Goal: Information Seeking & Learning: Learn about a topic

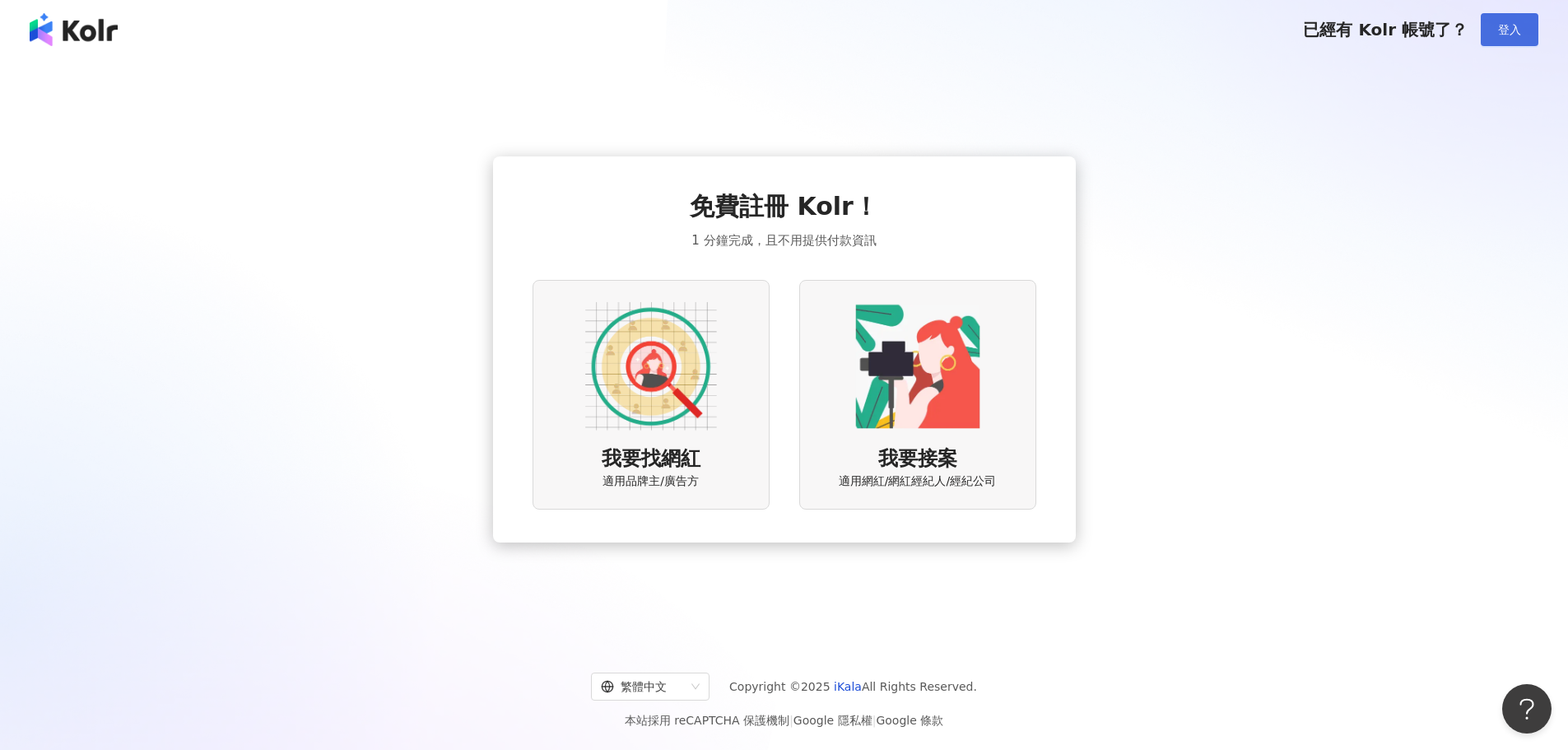
click at [1504, 31] on span "登入" at bounding box center [1510, 30] width 23 height 13
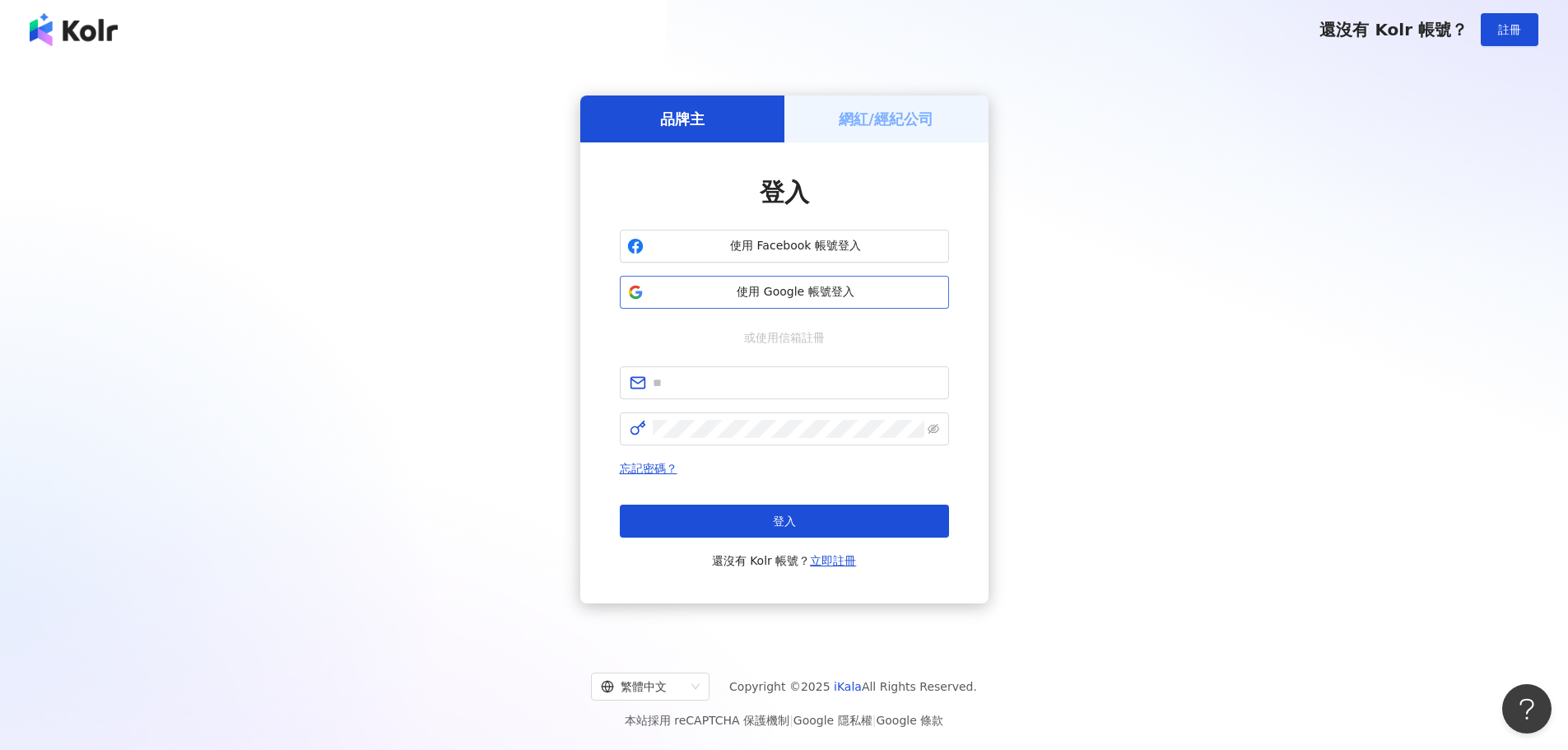
click at [833, 282] on button "使用 Google 帳號登入" at bounding box center [785, 292] width 329 height 33
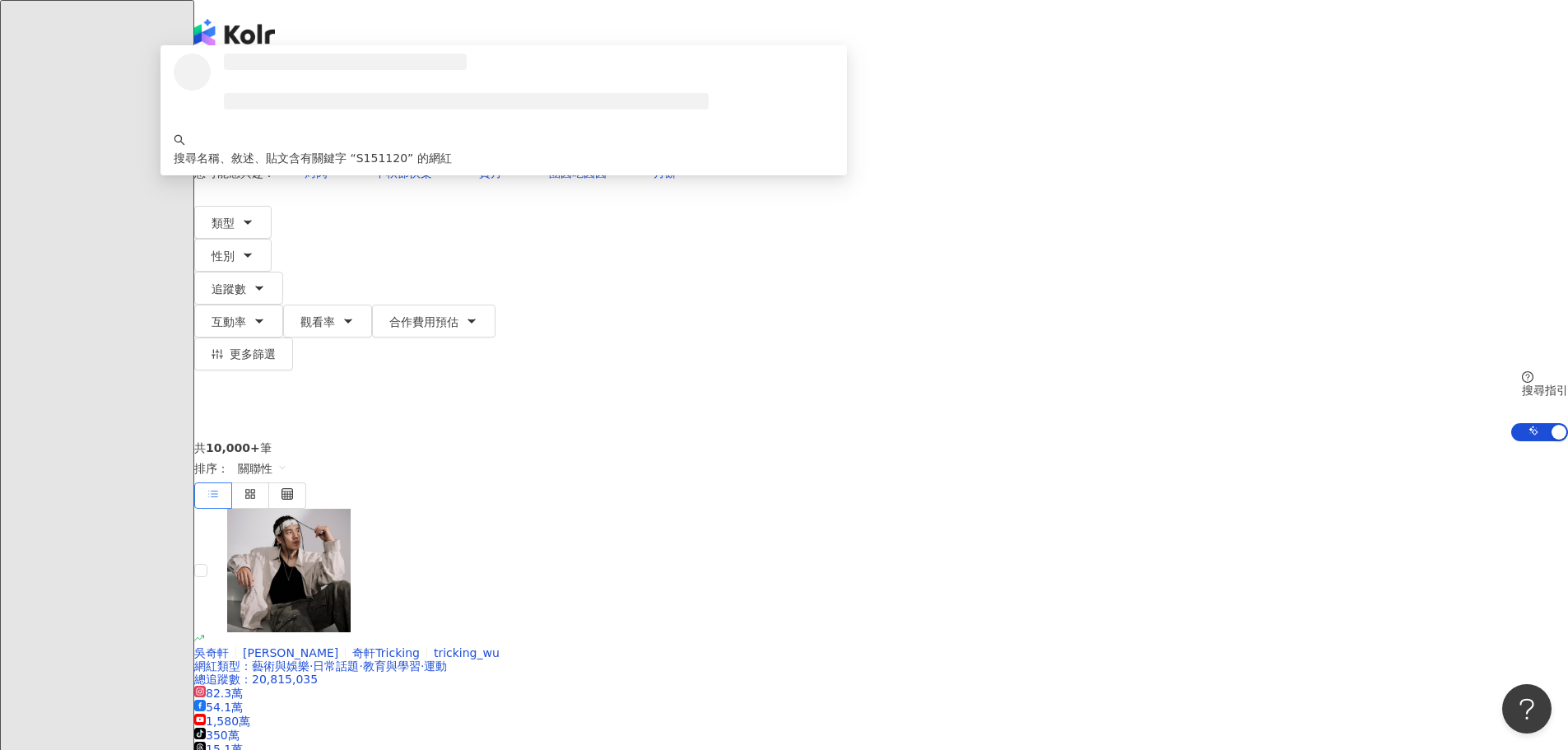
type input "********"
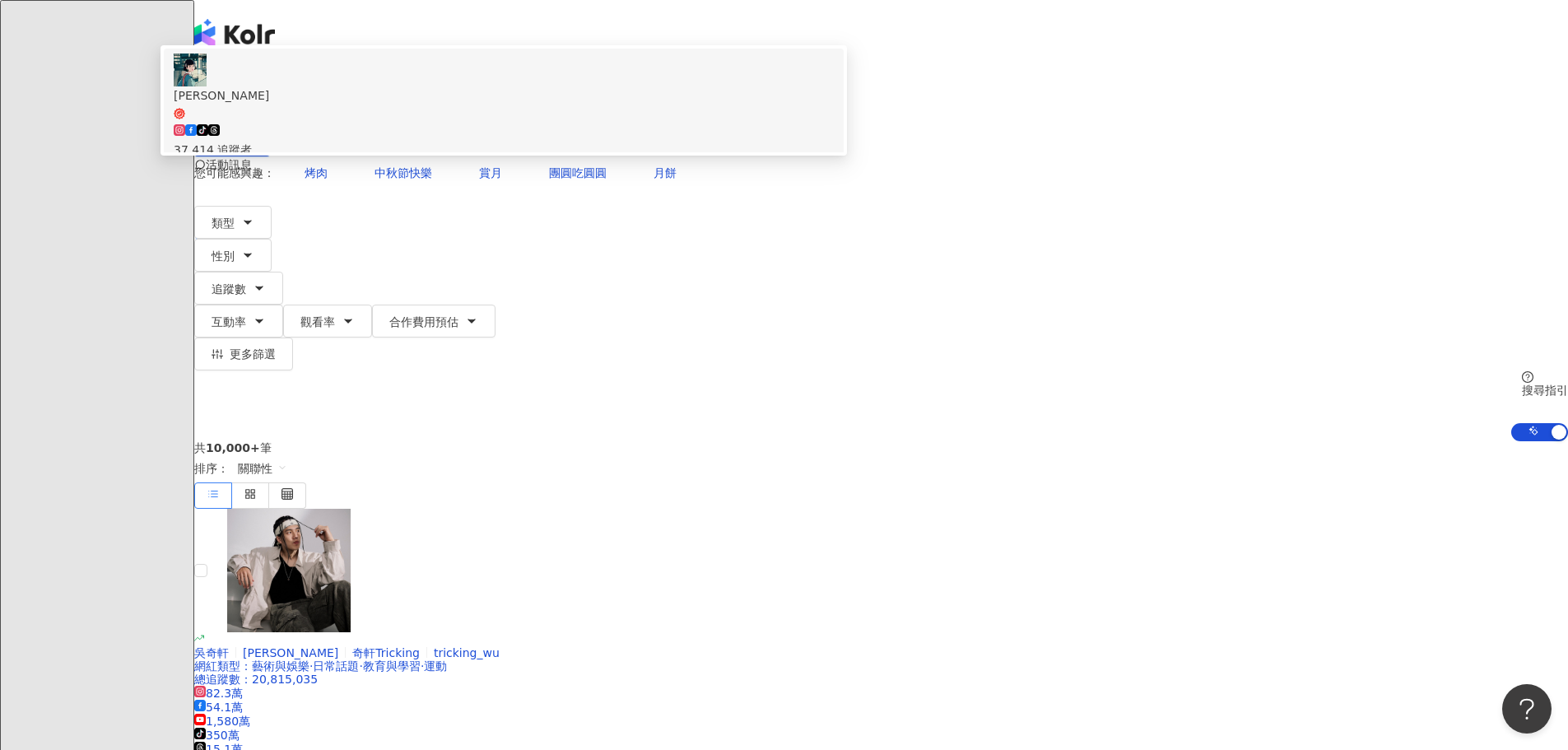
click at [650, 120] on span "劉桂彣" at bounding box center [504, 103] width 660 height 33
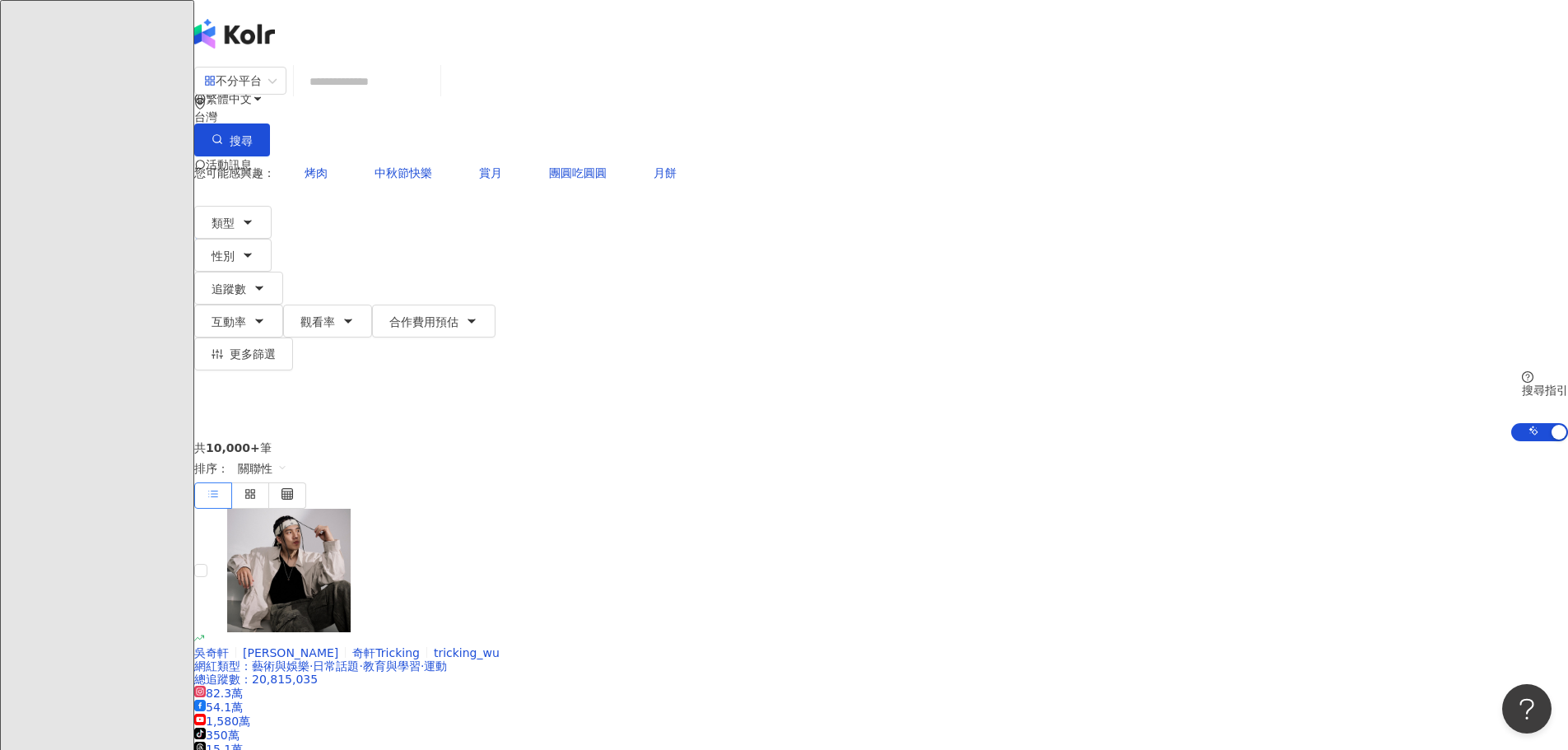
paste input "**********"
type input "**********"
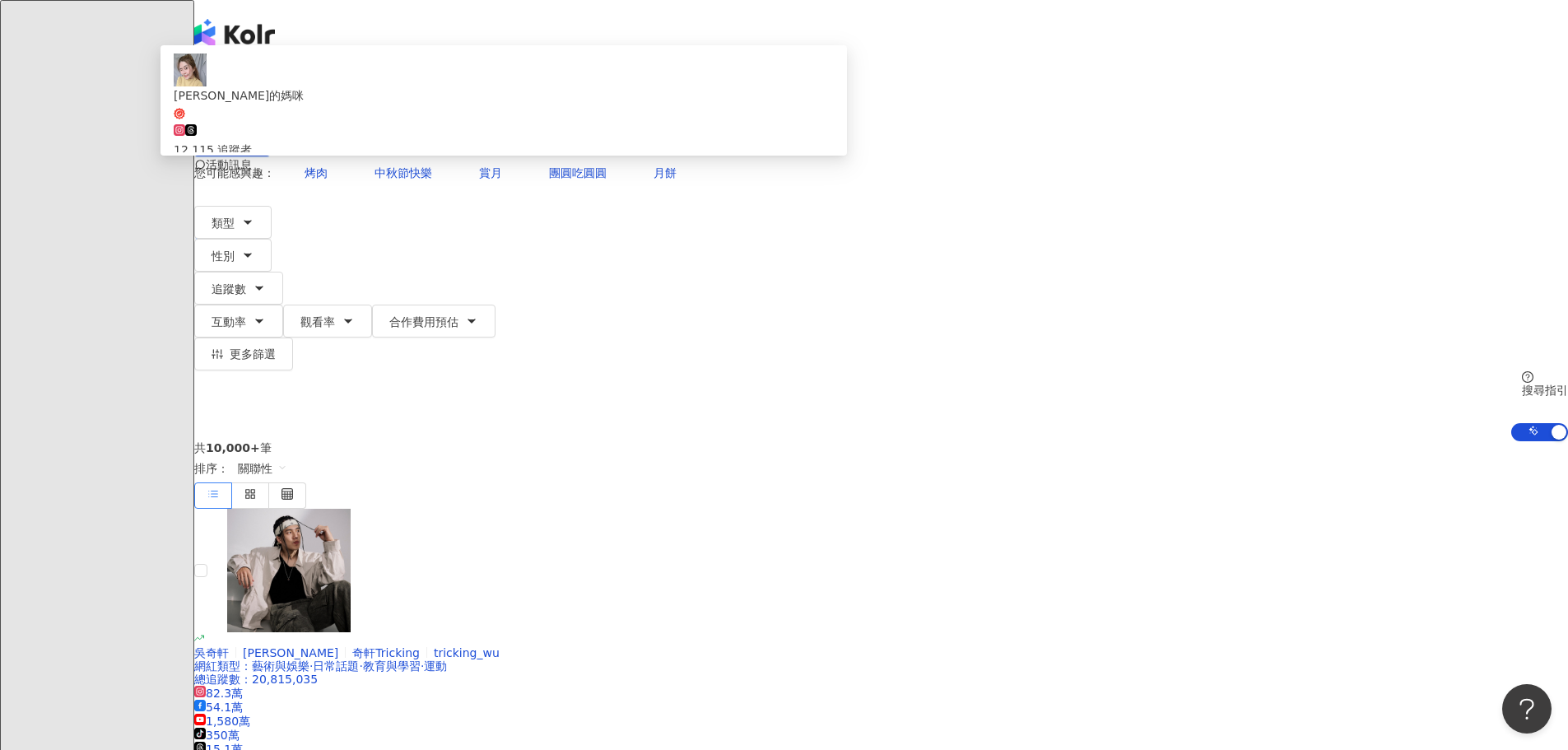
click at [635, 130] on div "Luka的媽咪 12,115 追蹤者 找相似" at bounding box center [504, 115] width 660 height 124
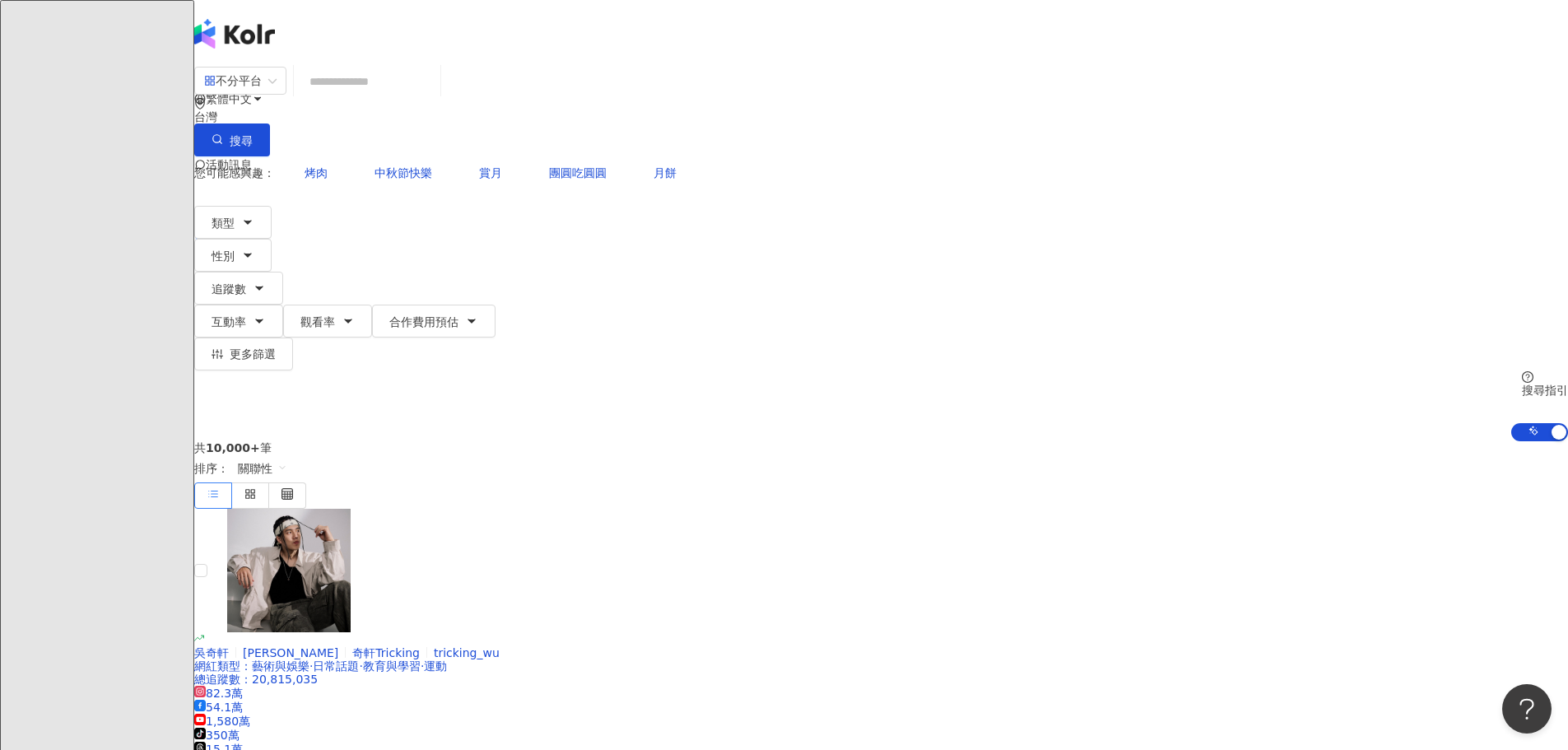
paste input "**"
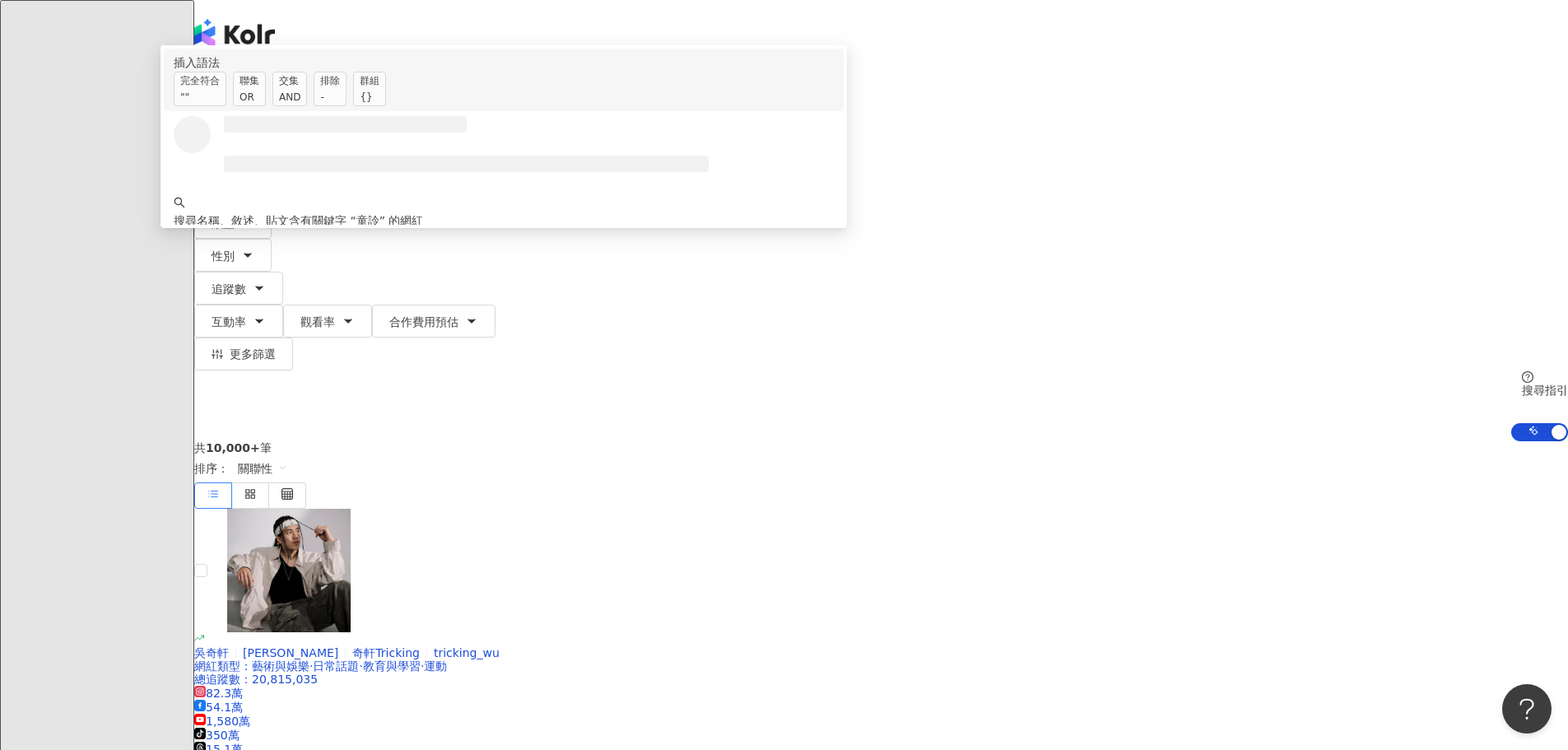
type input "**"
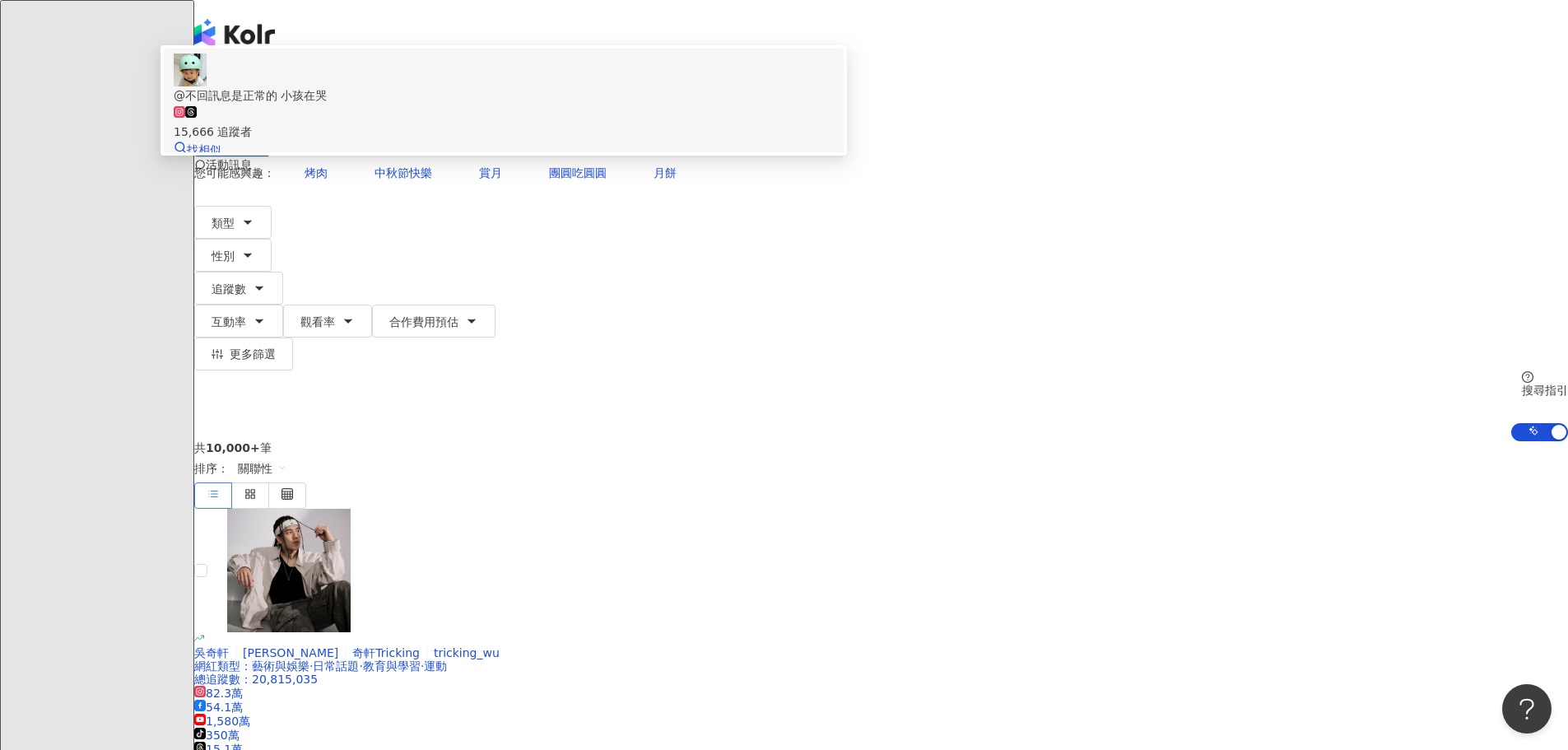
click at [731, 140] on div "15,666 追蹤者" at bounding box center [504, 122] width 660 height 36
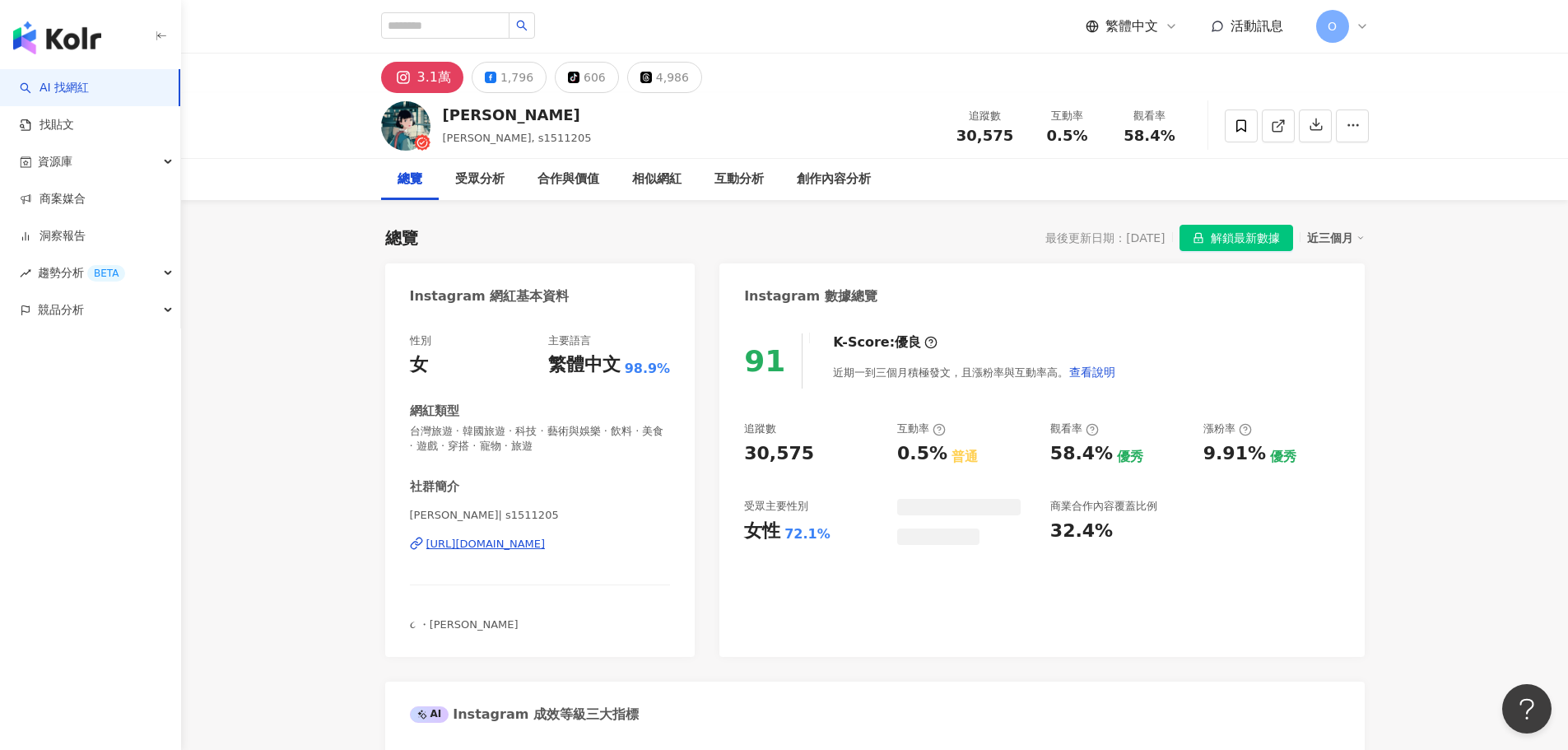
click at [1291, 232] on button "解鎖最新數據" at bounding box center [1236, 238] width 114 height 27
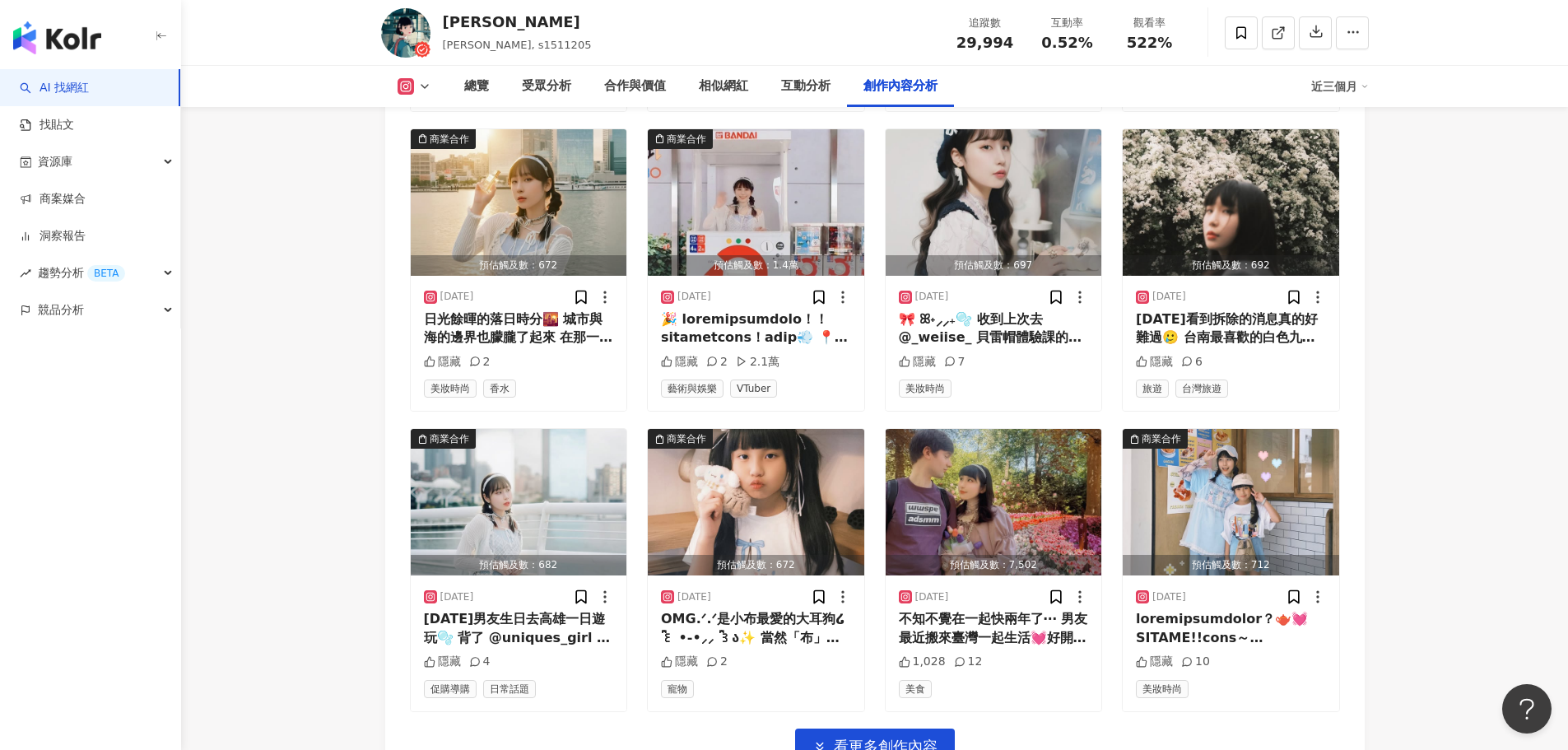
scroll to position [5677, 0]
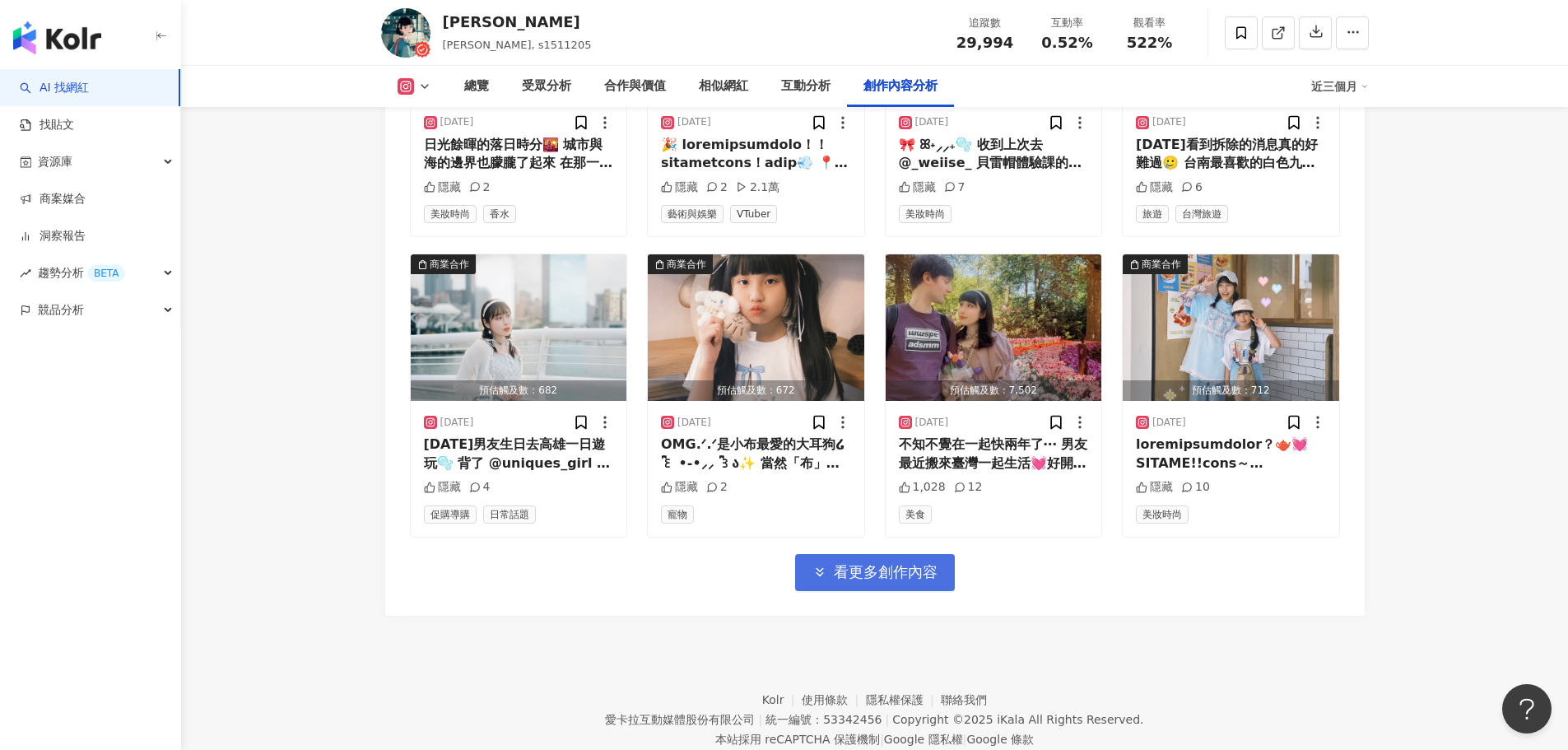
click at [941, 554] on button "看更多創作內容" at bounding box center [874, 573] width 160 height 37
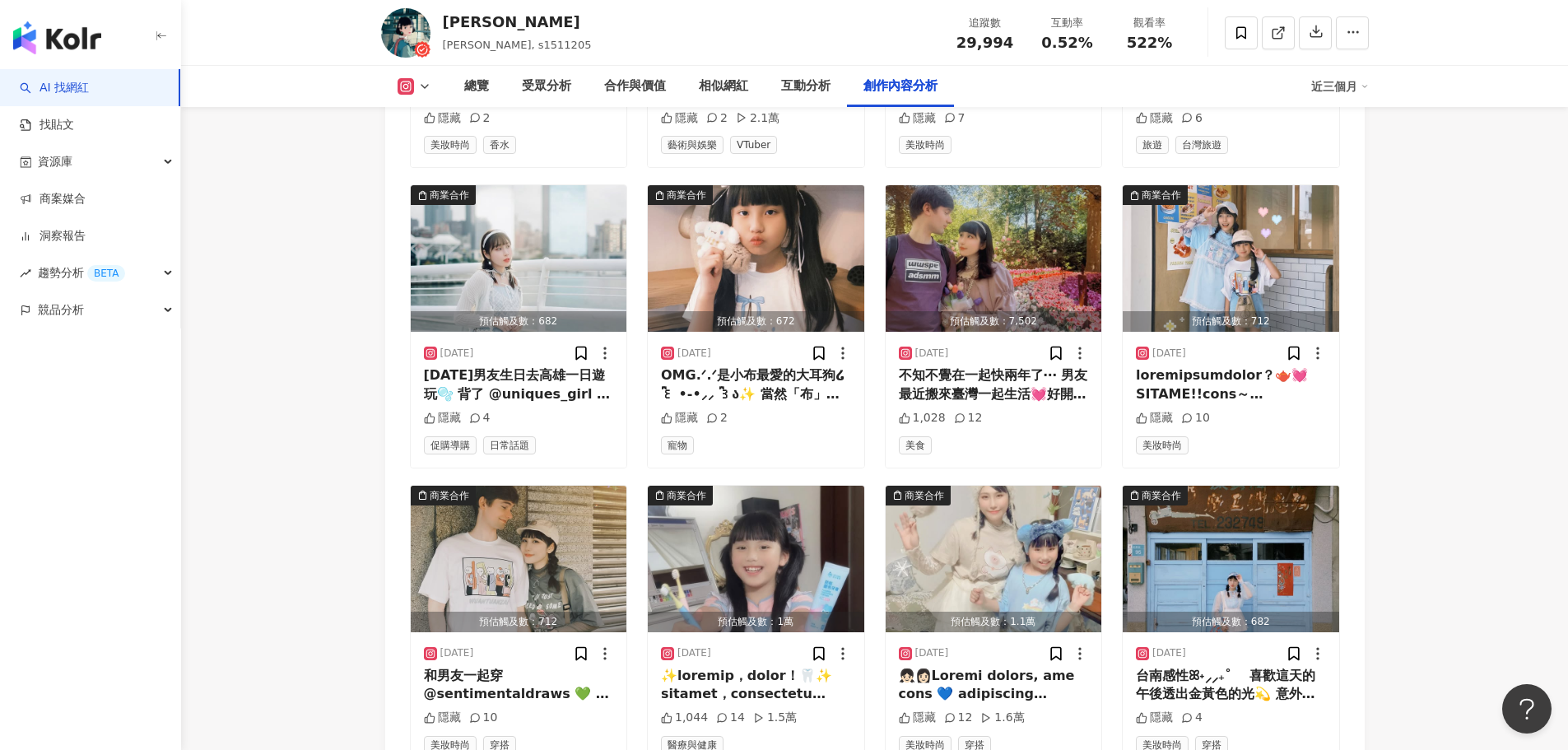
scroll to position [5842, 0]
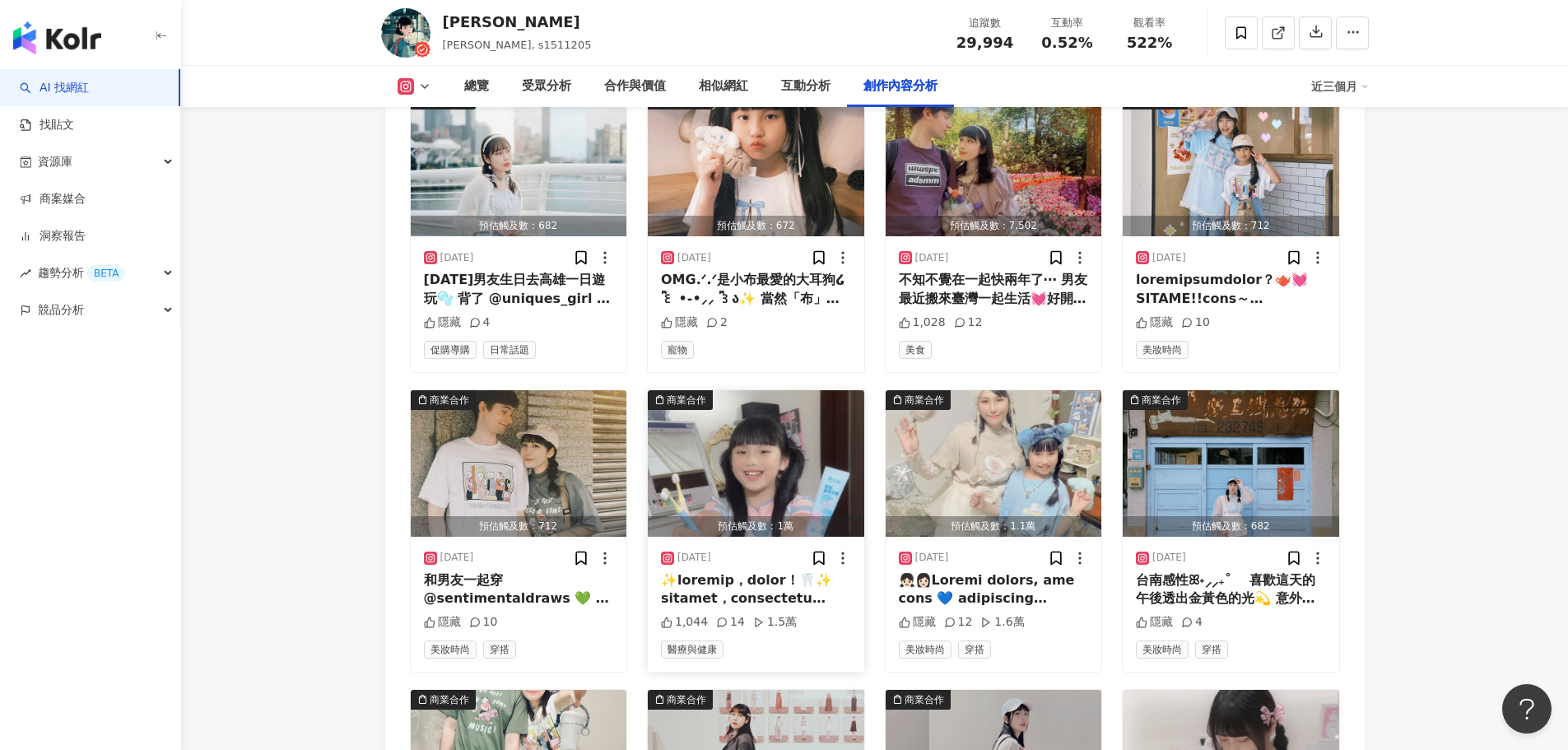
click at [742, 440] on img "button" at bounding box center [756, 463] width 216 height 146
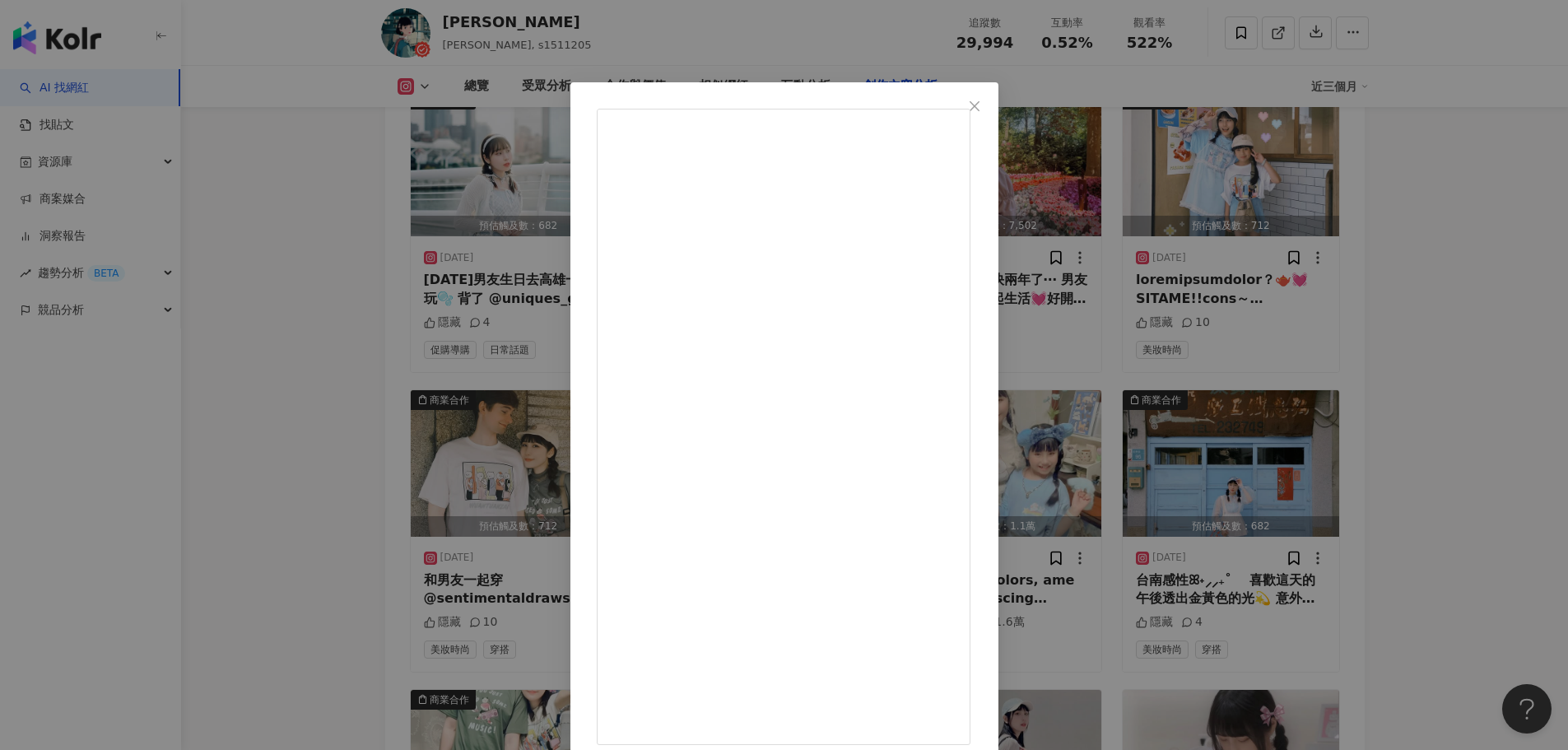
scroll to position [121, 0]
click at [1463, 446] on div "劉桂彣 2025/7/22 1,044 14 1.5萬 查看原始貼文" at bounding box center [784, 375] width 1568 height 750
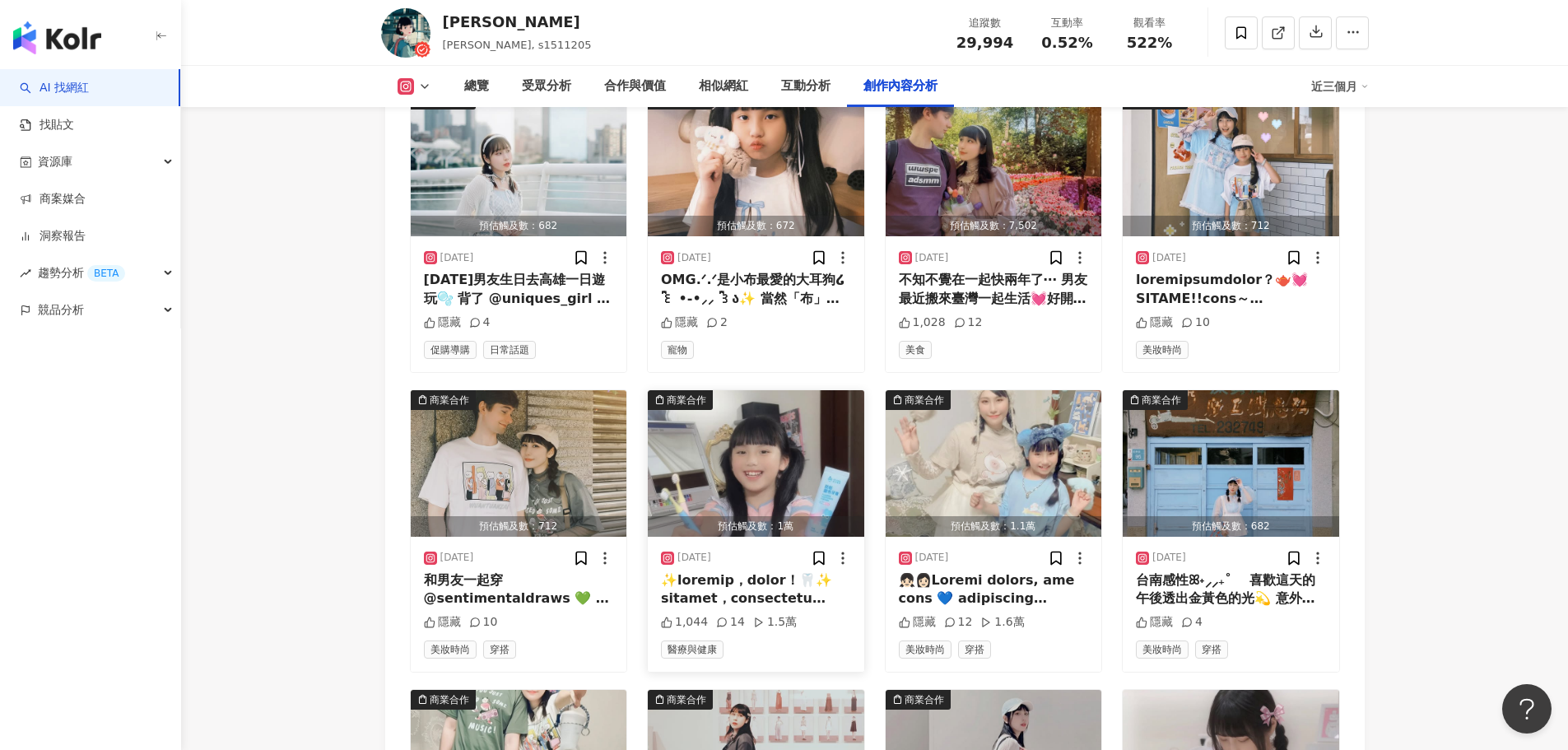
drag, startPoint x: 773, startPoint y: 487, endPoint x: 797, endPoint y: 482, distance: 24.5
click at [797, 517] on div "預估觸及數：1萬" at bounding box center [756, 527] width 216 height 21
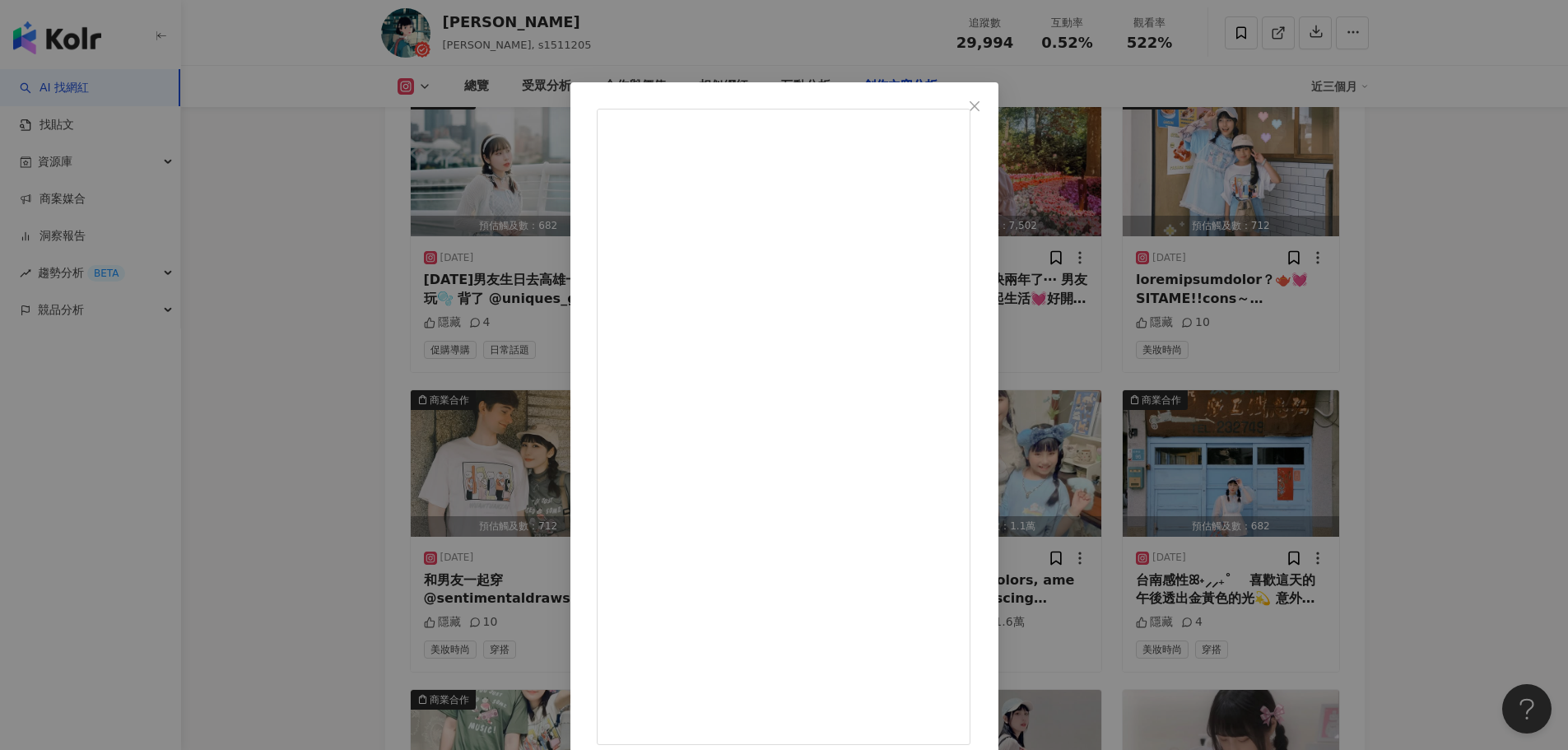
click at [1501, 451] on div "劉桂彣 2025/7/22 1,044 14 1.5萬 查看原始貼文" at bounding box center [784, 375] width 1568 height 750
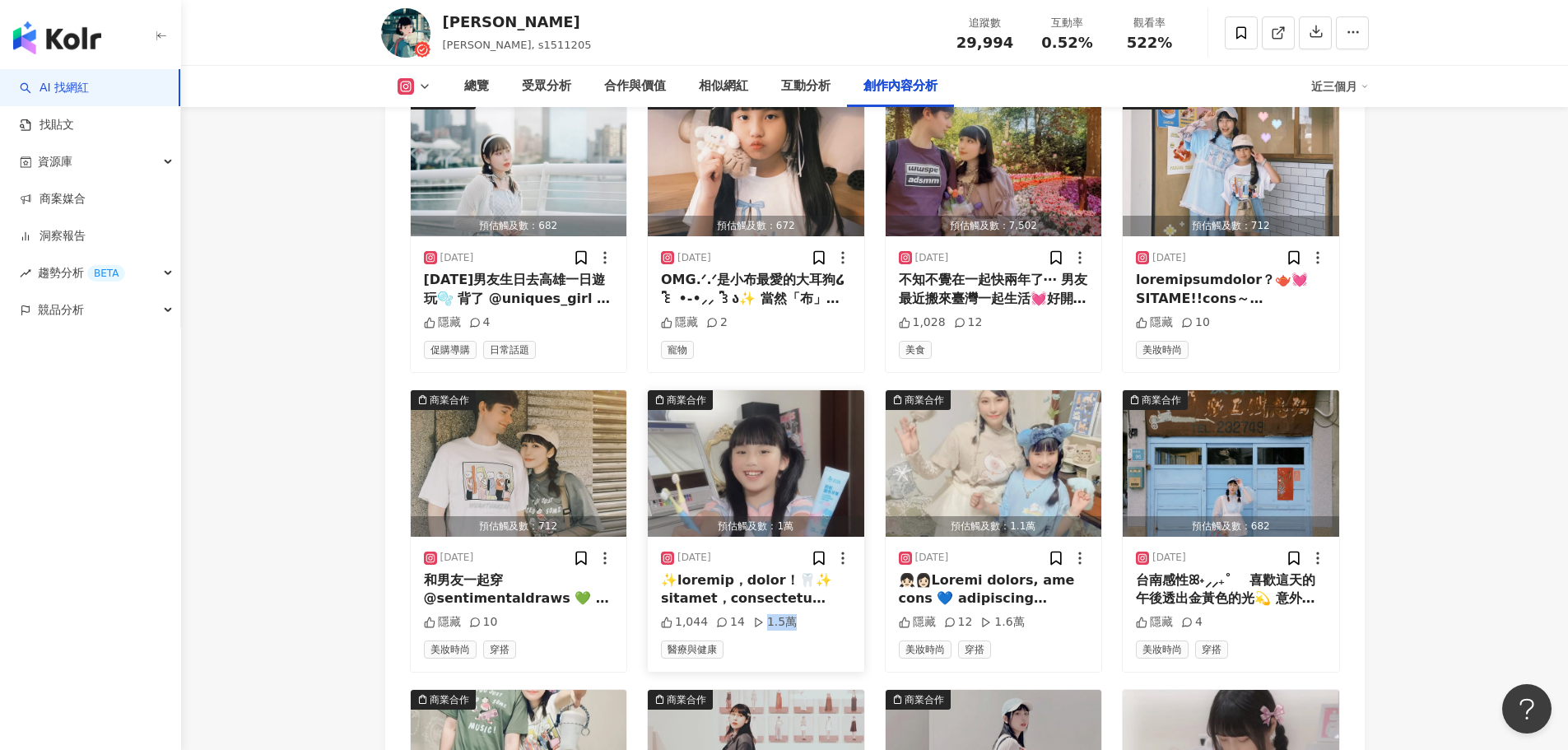
drag, startPoint x: 775, startPoint y: 586, endPoint x: 784, endPoint y: 585, distance: 9.1
click at [784, 615] on div "1.5萬" at bounding box center [775, 623] width 43 height 17
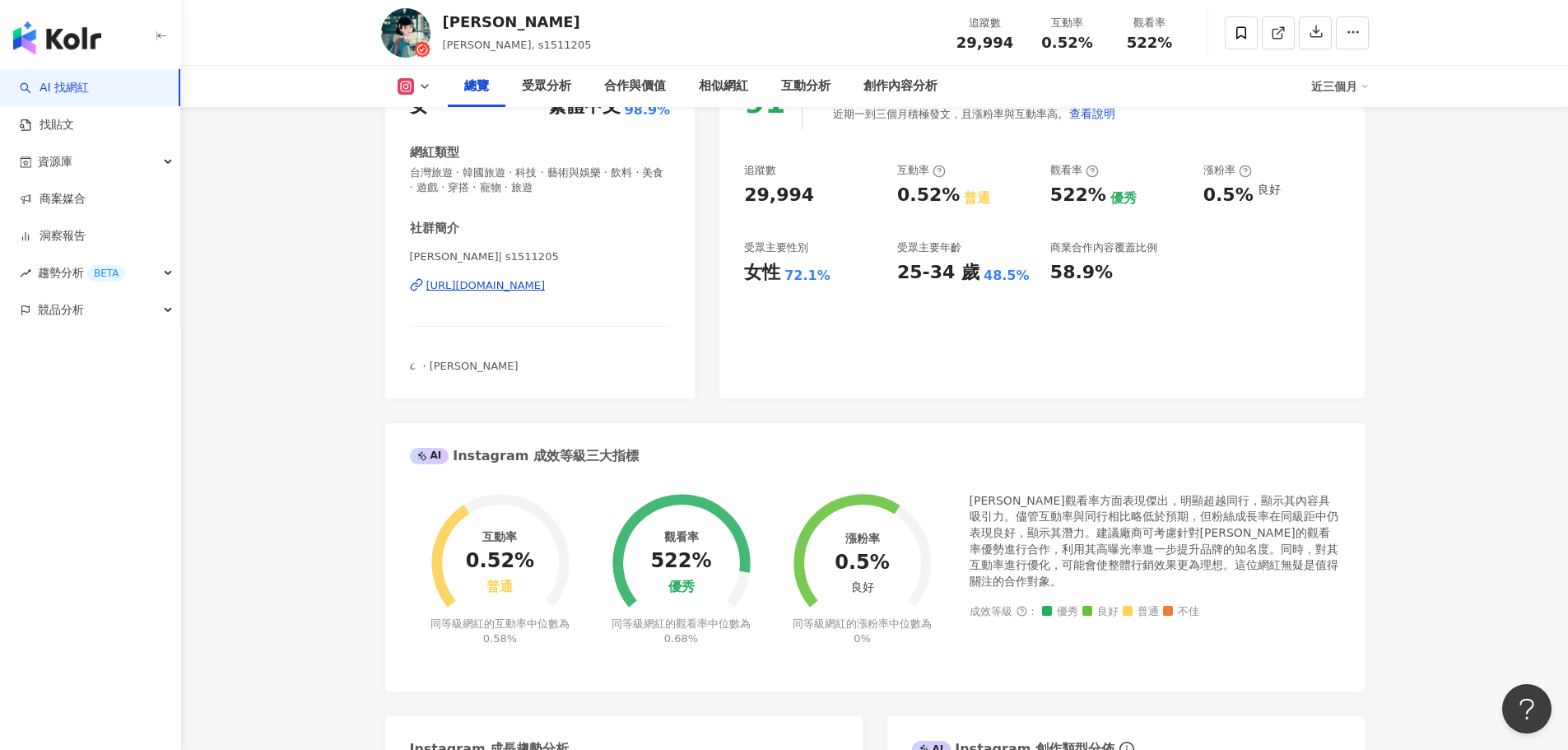
scroll to position [0, 0]
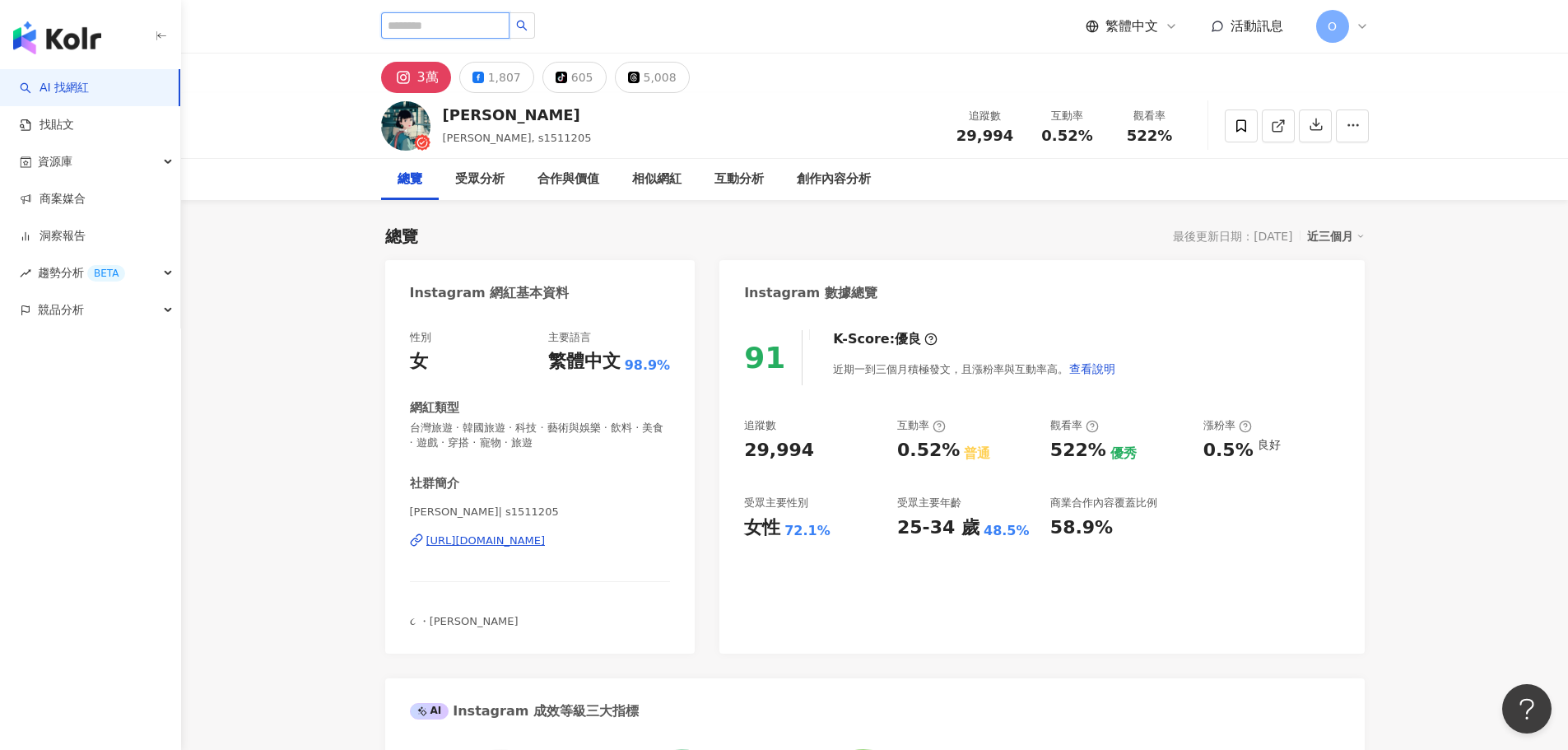
click at [442, 24] on input "search" at bounding box center [445, 26] width 129 height 27
paste input "**********"
type input "**********"
click at [527, 29] on icon "search" at bounding box center [522, 26] width 12 height 12
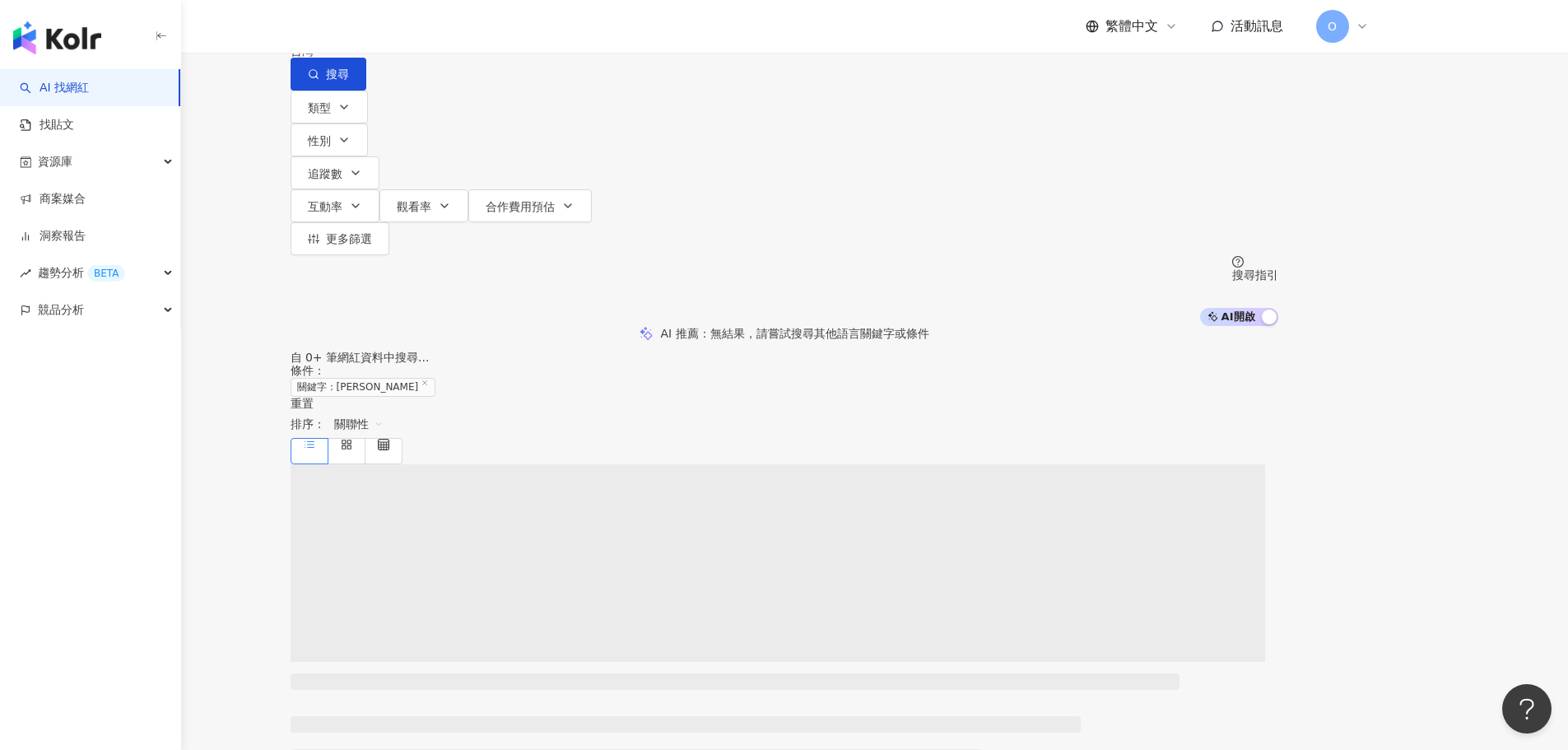
click at [530, 31] on input "**********" at bounding box center [464, 15] width 134 height 31
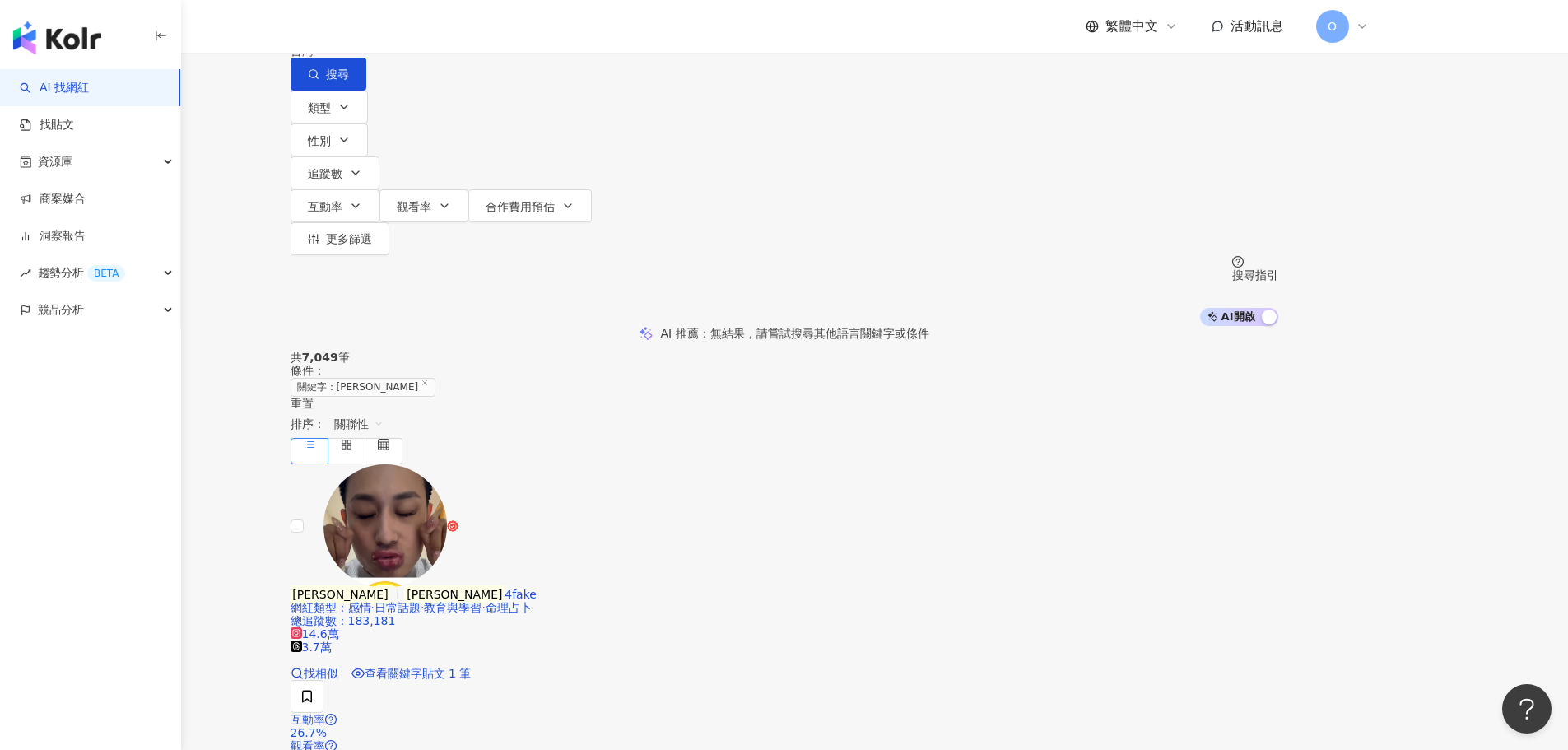
click at [530, 31] on input "**********" at bounding box center [464, 15] width 134 height 31
drag, startPoint x: 542, startPoint y: 99, endPoint x: 594, endPoint y: 105, distance: 52.3
click at [530, 31] on input "**********" at bounding box center [464, 15] width 134 height 31
type input "*********"
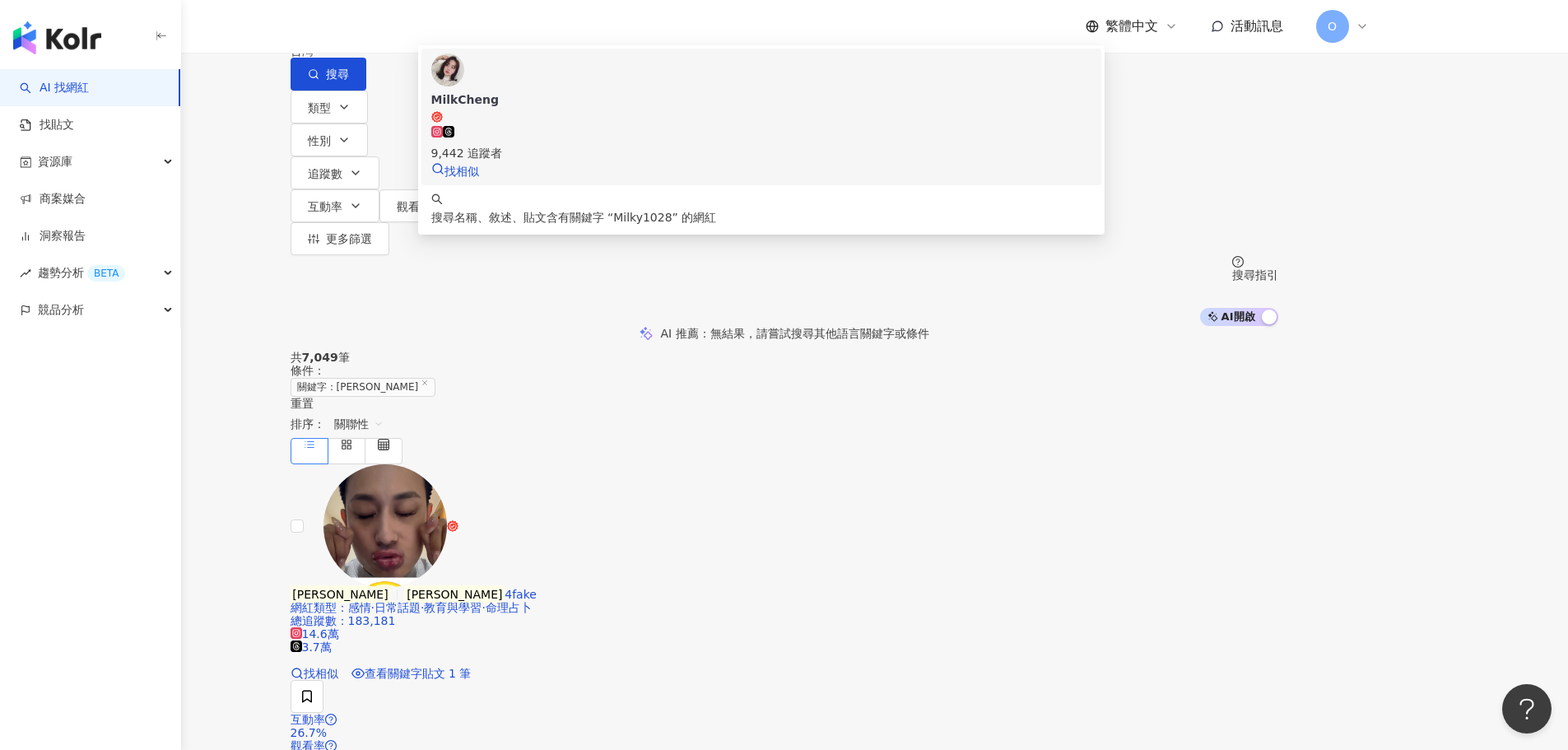
click at [465, 86] on img at bounding box center [447, 69] width 33 height 33
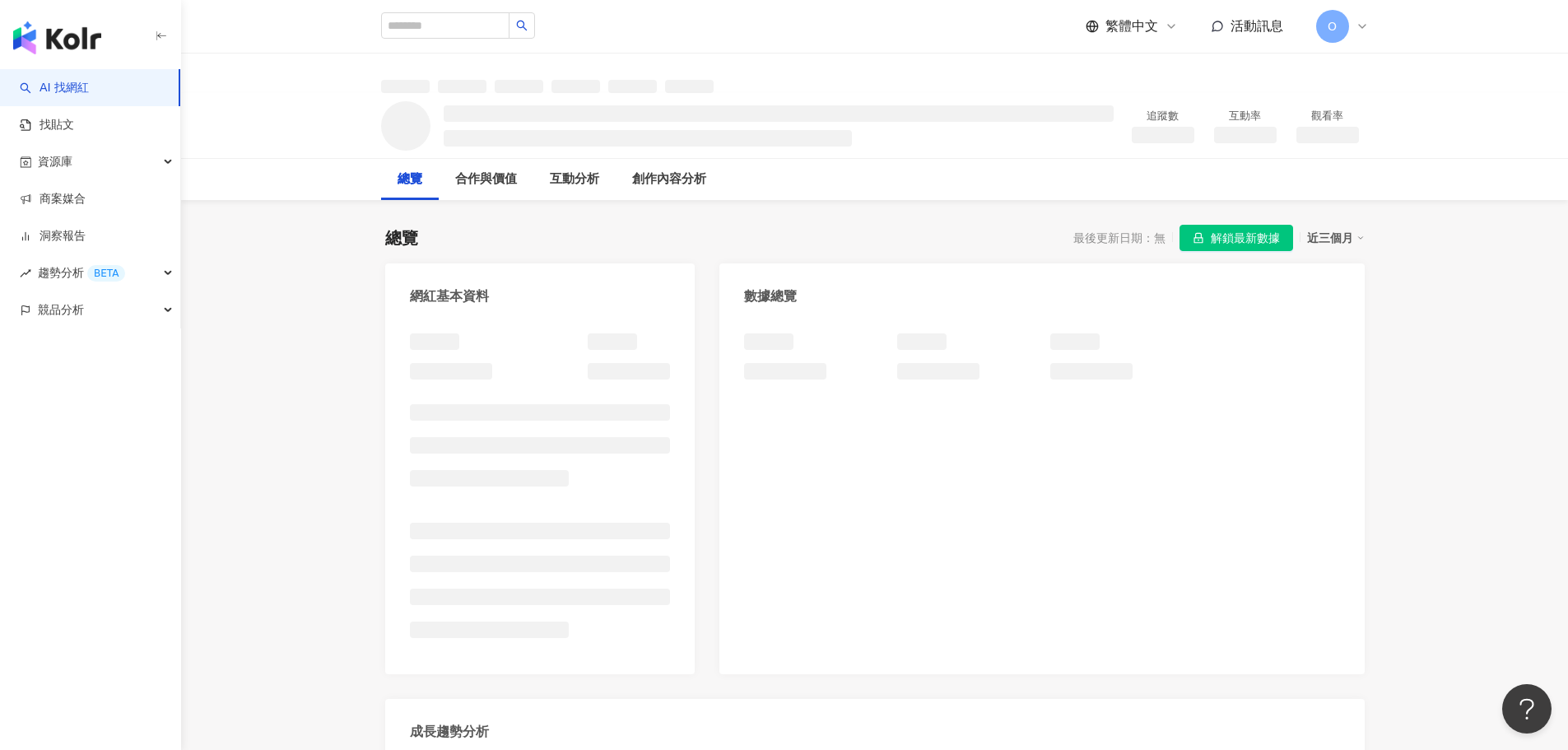
click at [1238, 230] on span "解鎖最新數據" at bounding box center [1245, 239] width 69 height 27
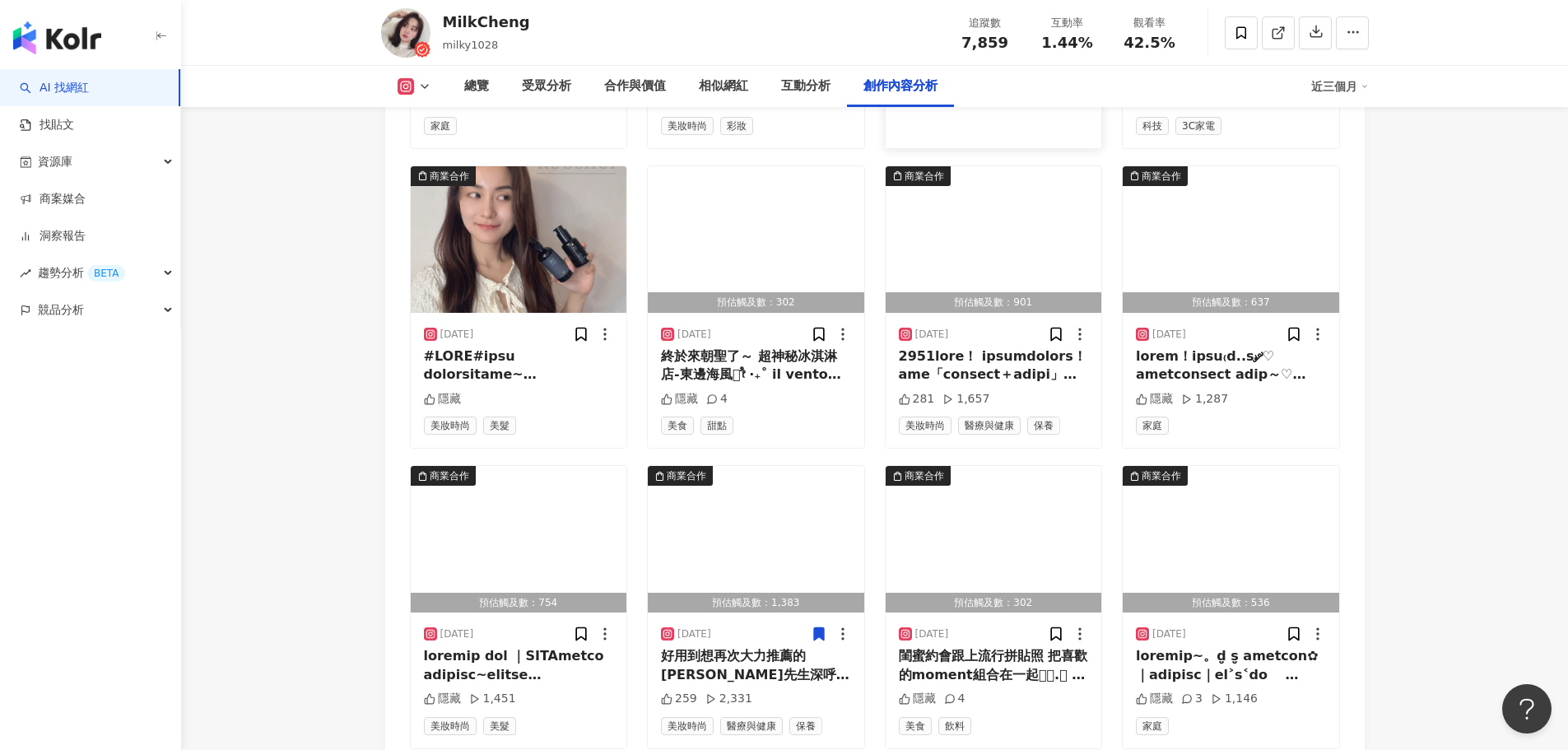
scroll to position [5692, 0]
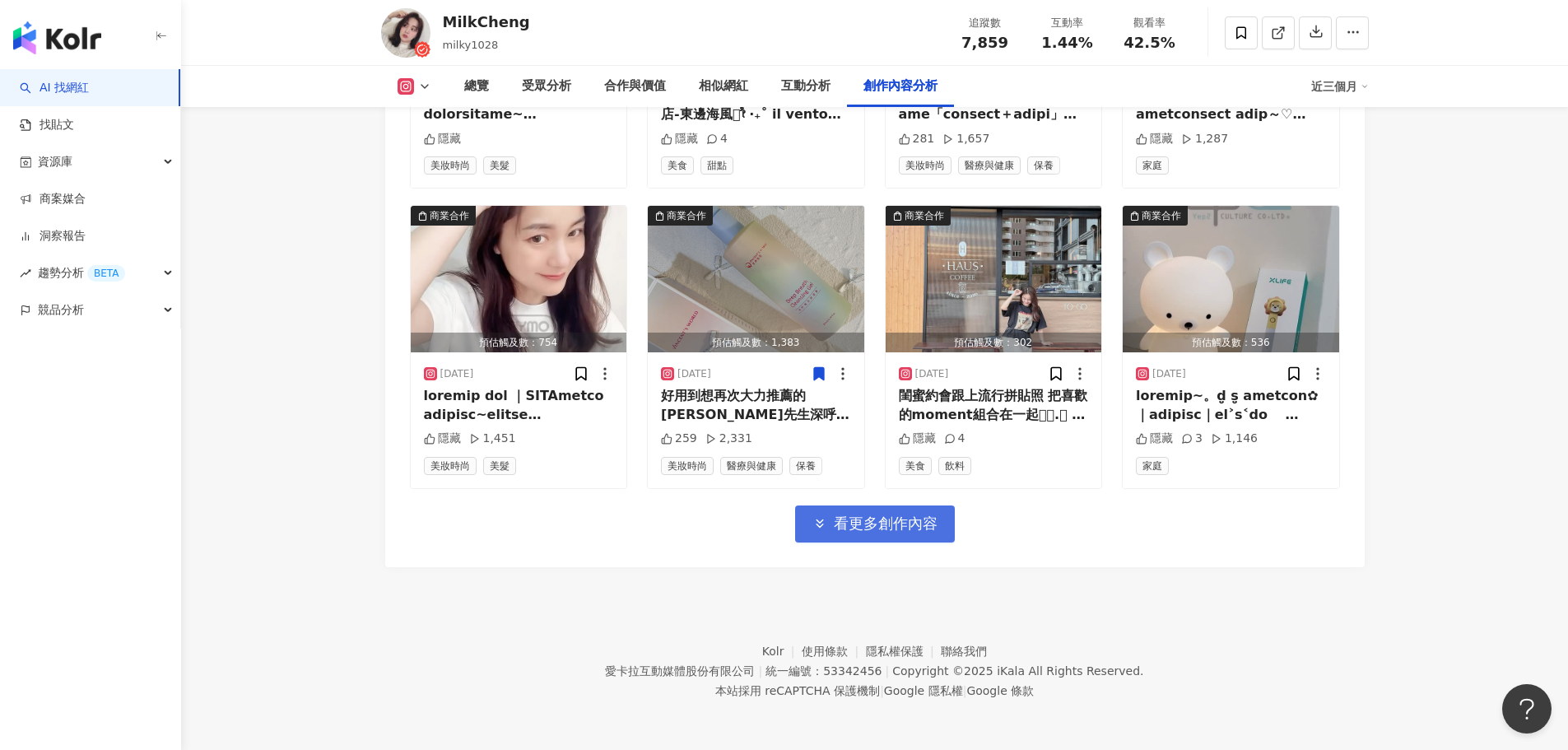
click at [902, 513] on button "看更多創作內容" at bounding box center [874, 524] width 160 height 37
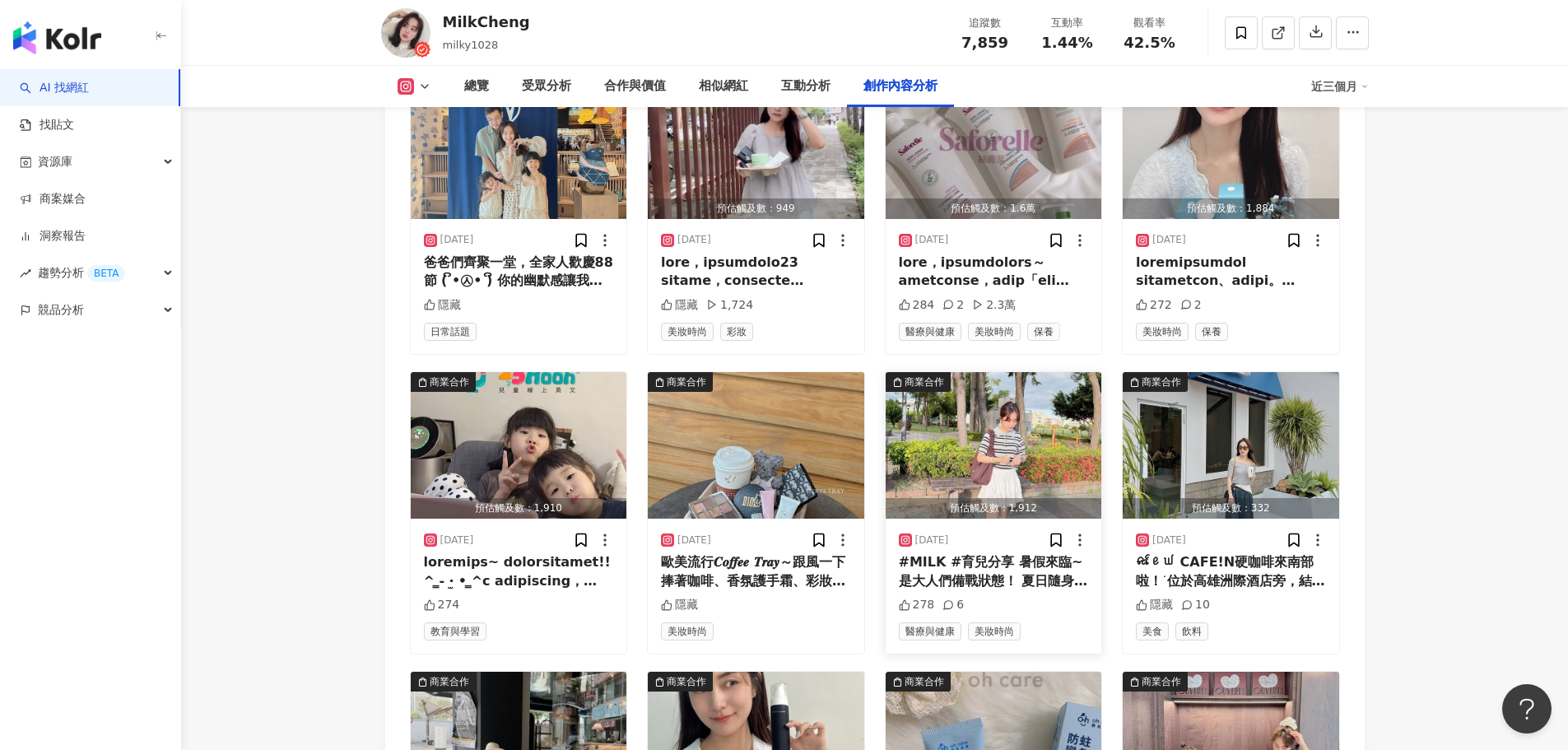
scroll to position [6593, 0]
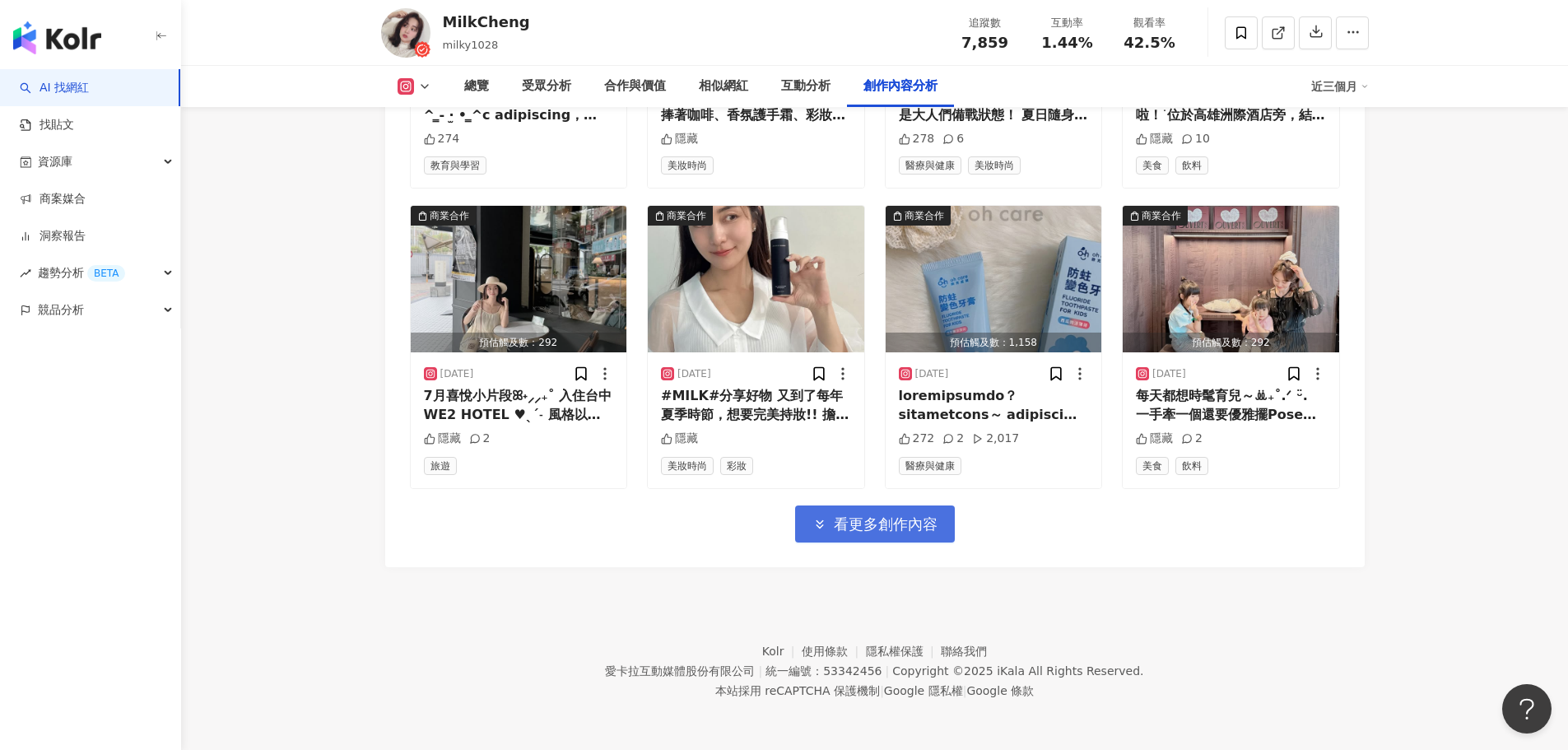
click at [881, 519] on span "看更多創作內容" at bounding box center [886, 525] width 104 height 18
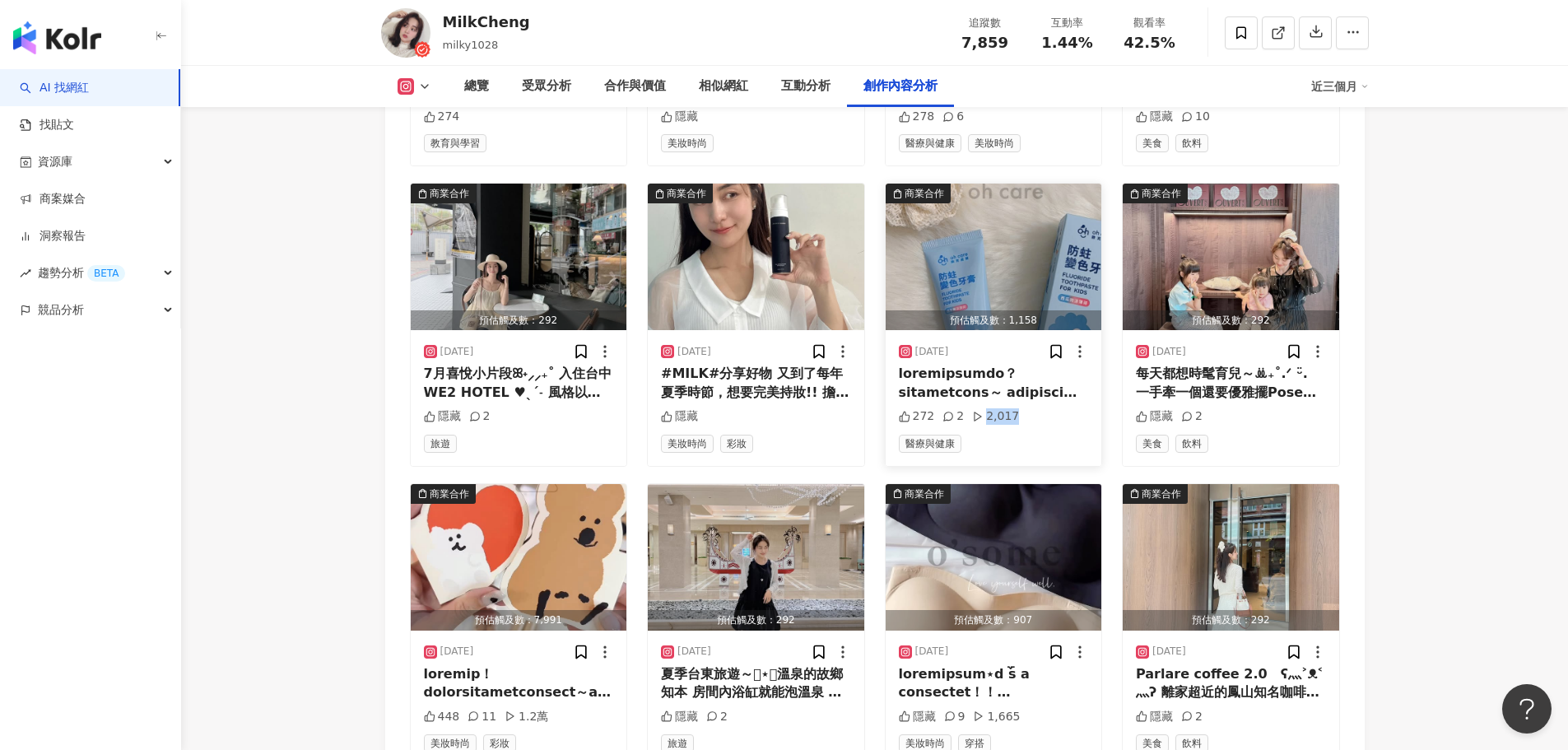
drag, startPoint x: 984, startPoint y: 441, endPoint x: 1009, endPoint y: 434, distance: 26.0
click at [1009, 425] on div "2,017" at bounding box center [995, 417] width 47 height 17
copy div "2,017"
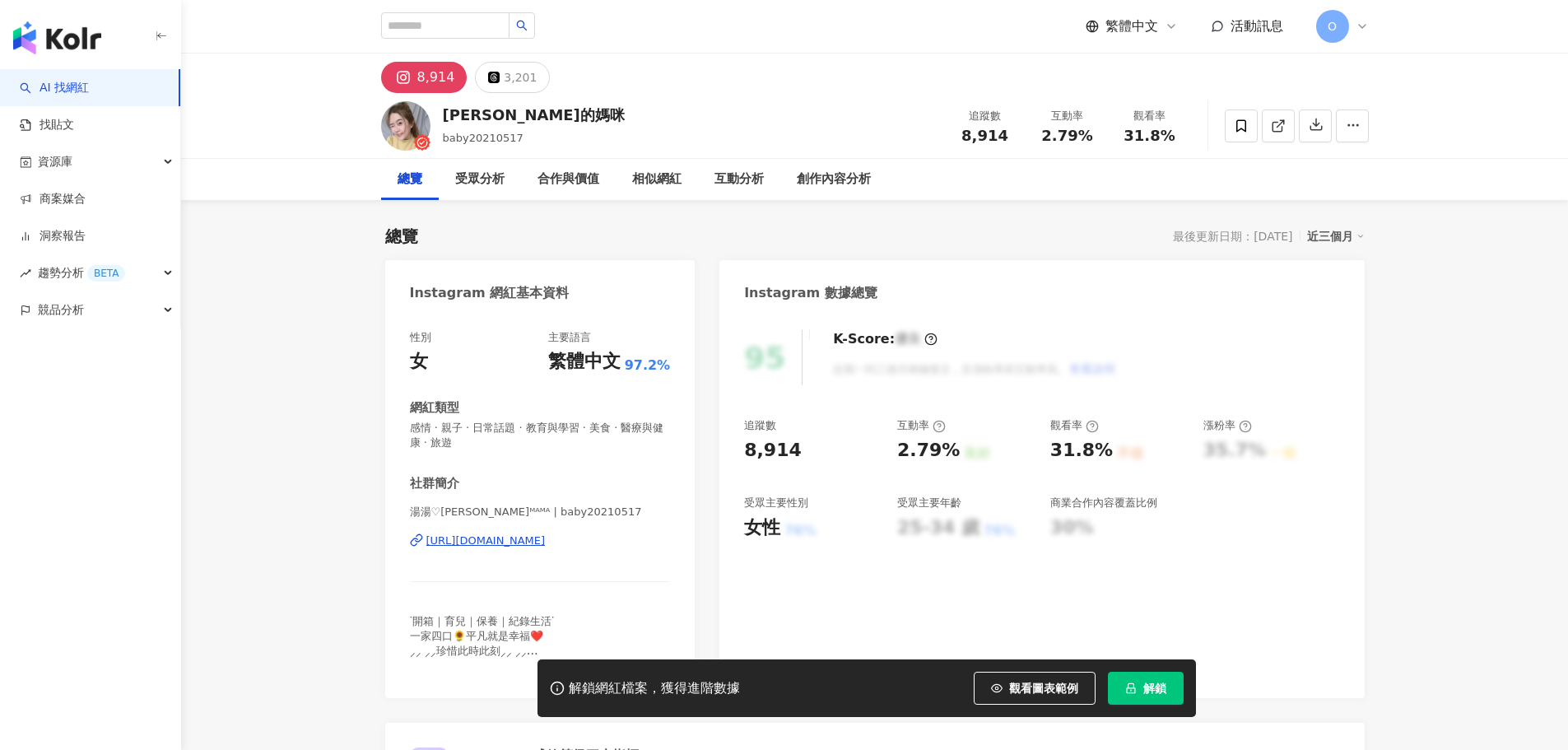
click at [1167, 690] on button "解鎖" at bounding box center [1146, 688] width 76 height 33
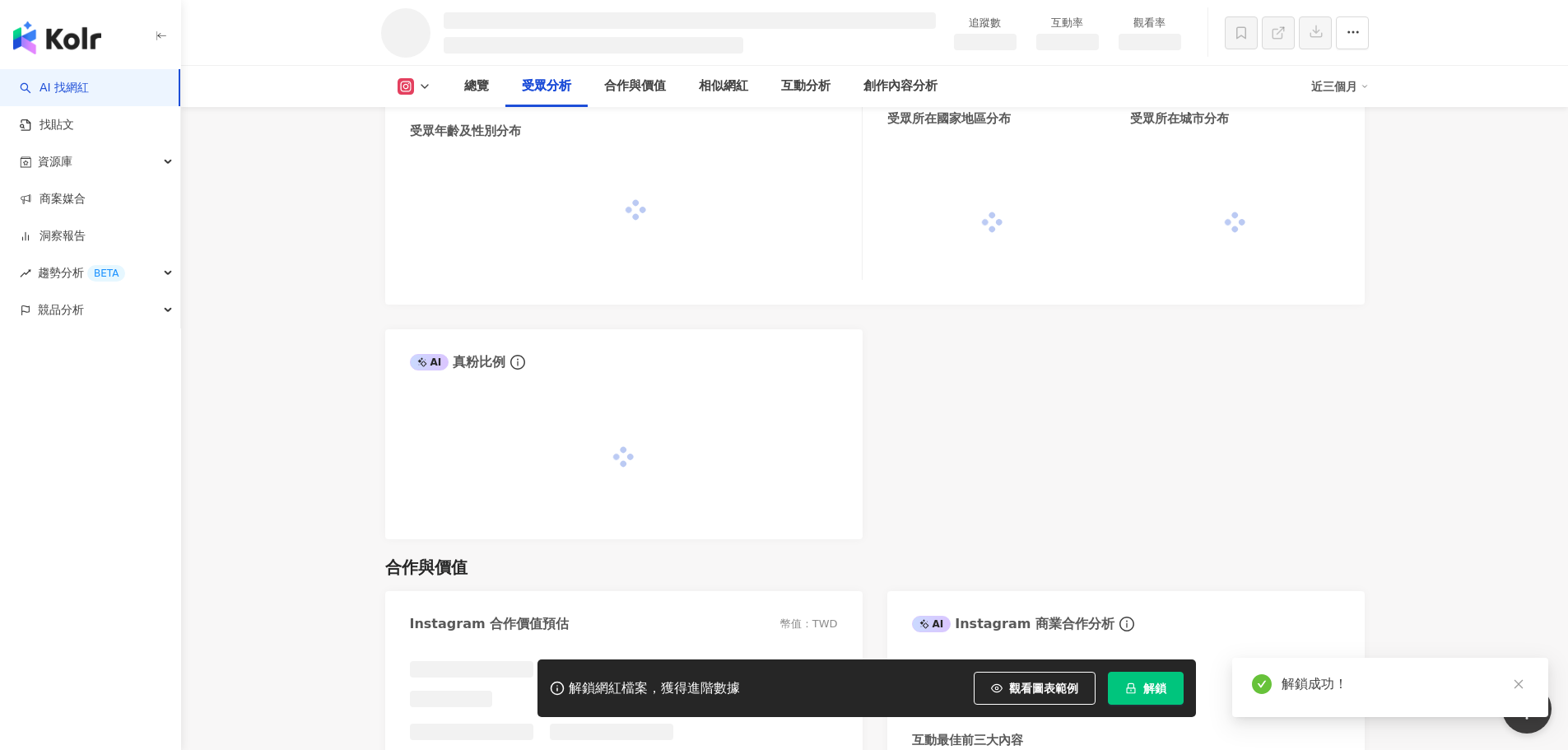
scroll to position [1430, 0]
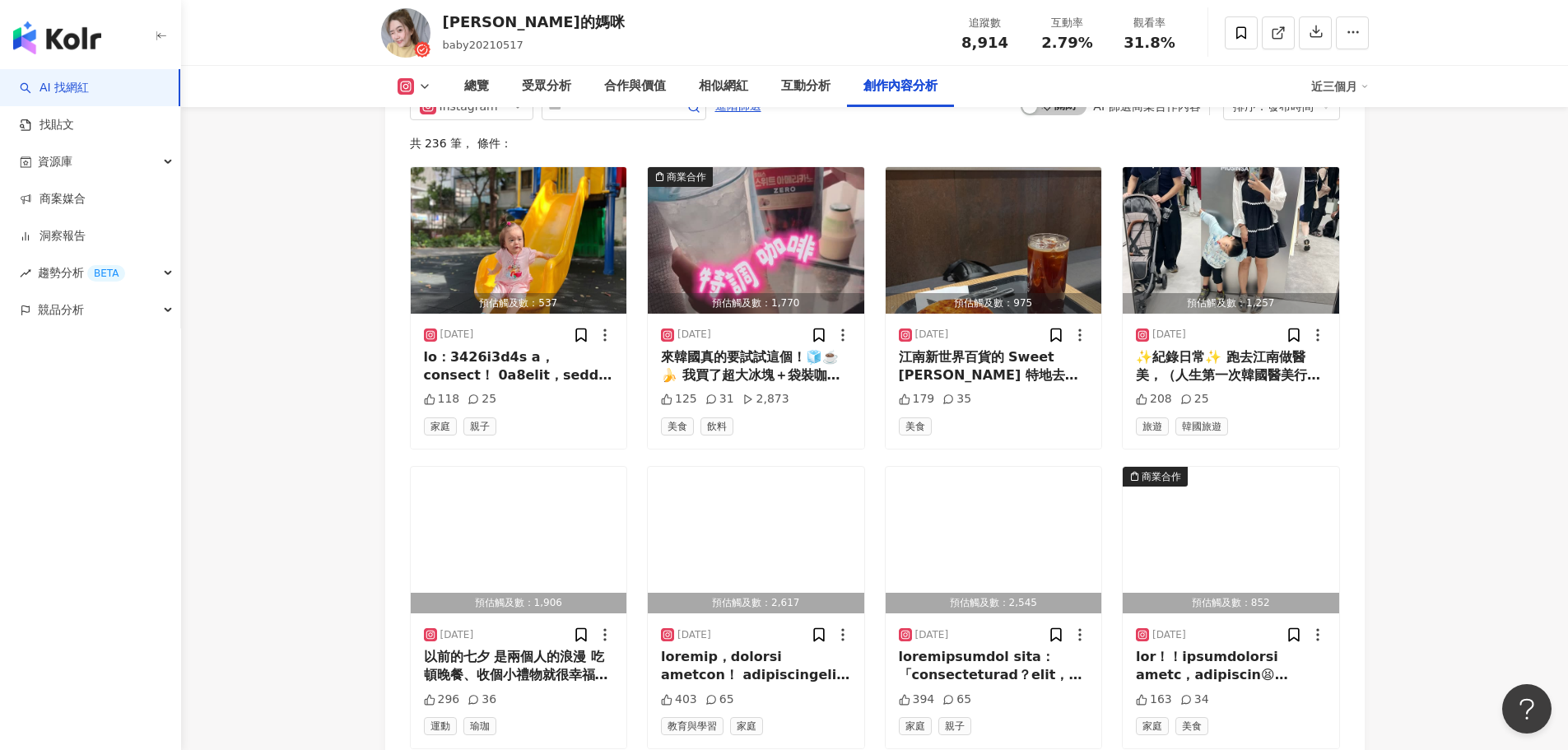
scroll to position [5315, 0]
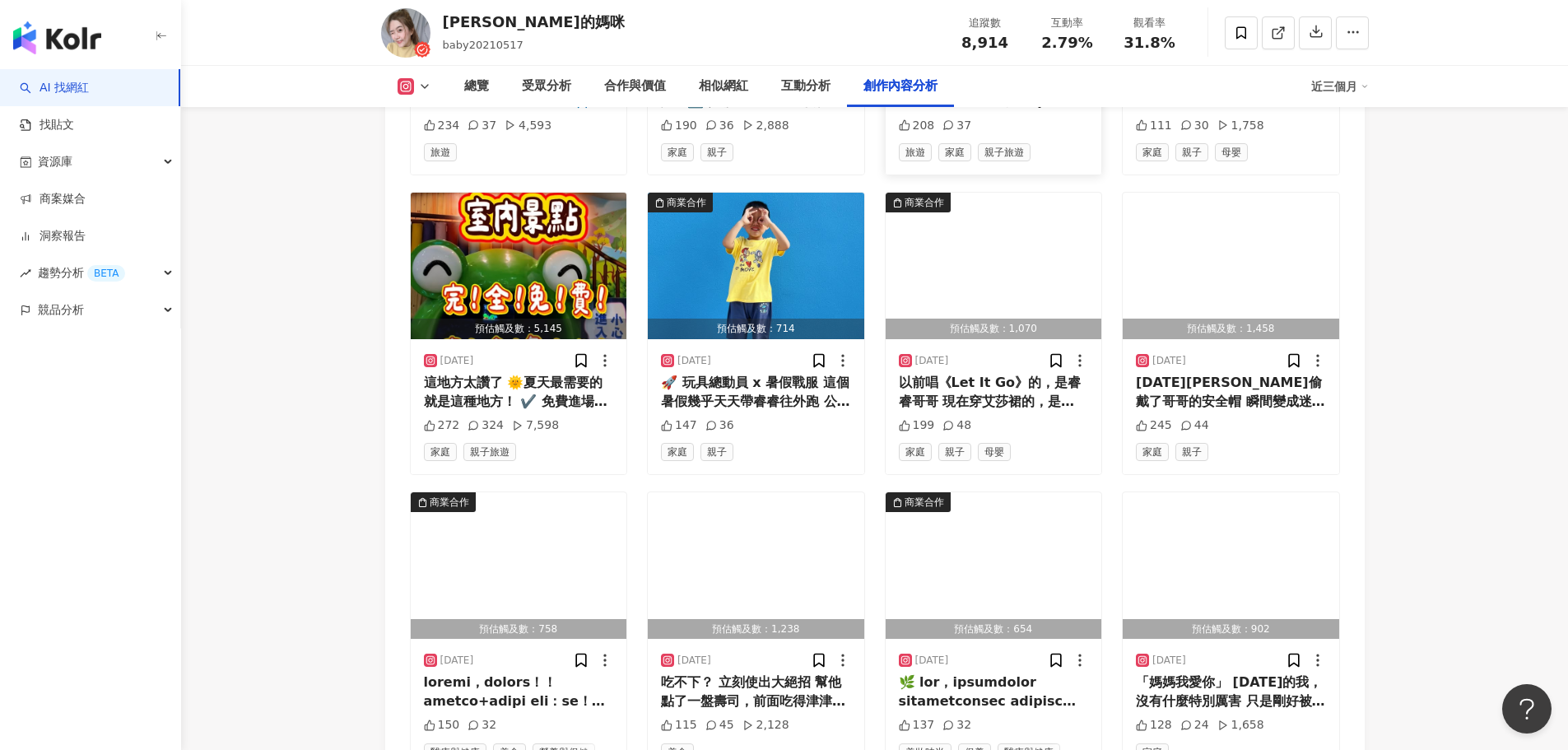
scroll to position [6503, 0]
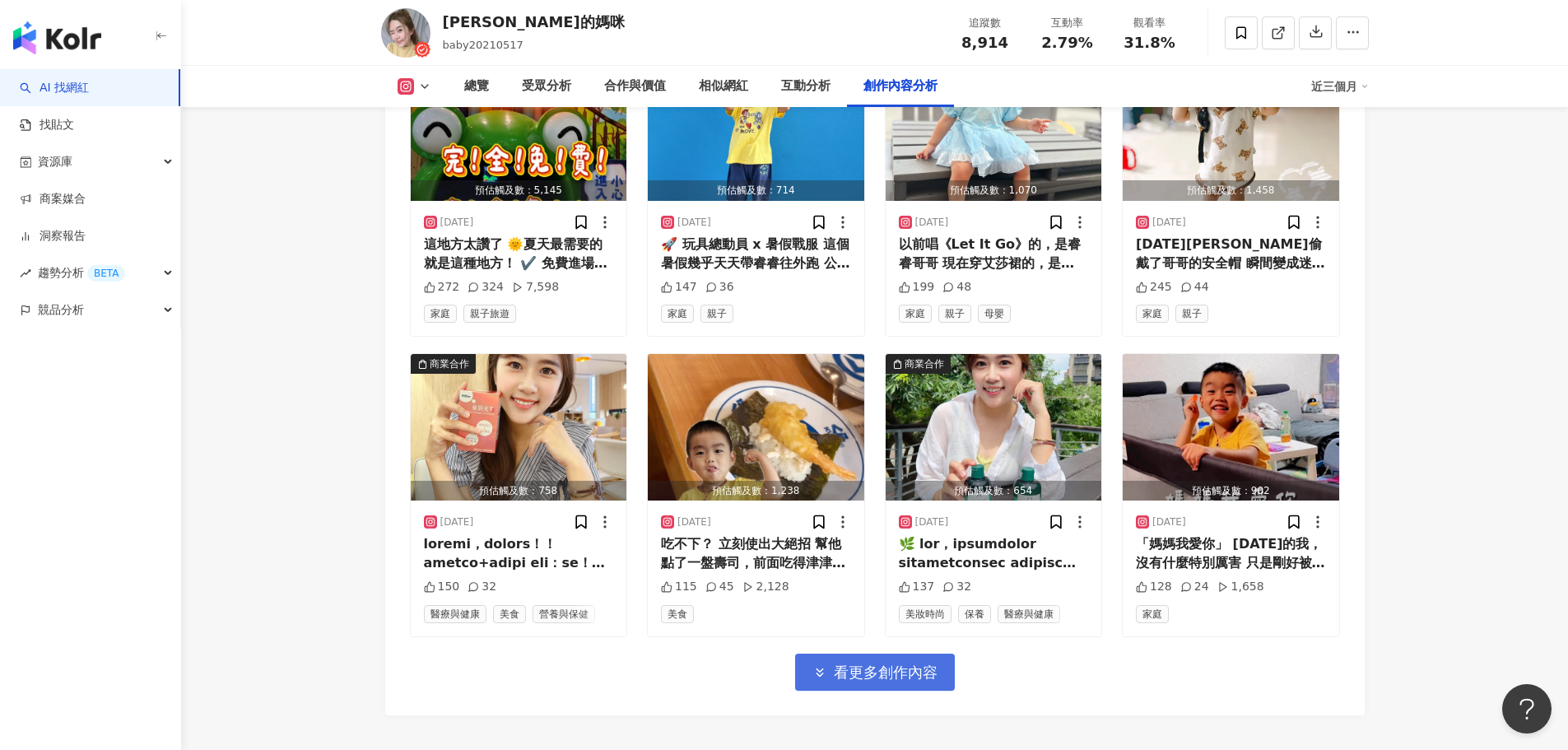
click at [888, 673] on button "看更多創作內容" at bounding box center [874, 672] width 160 height 37
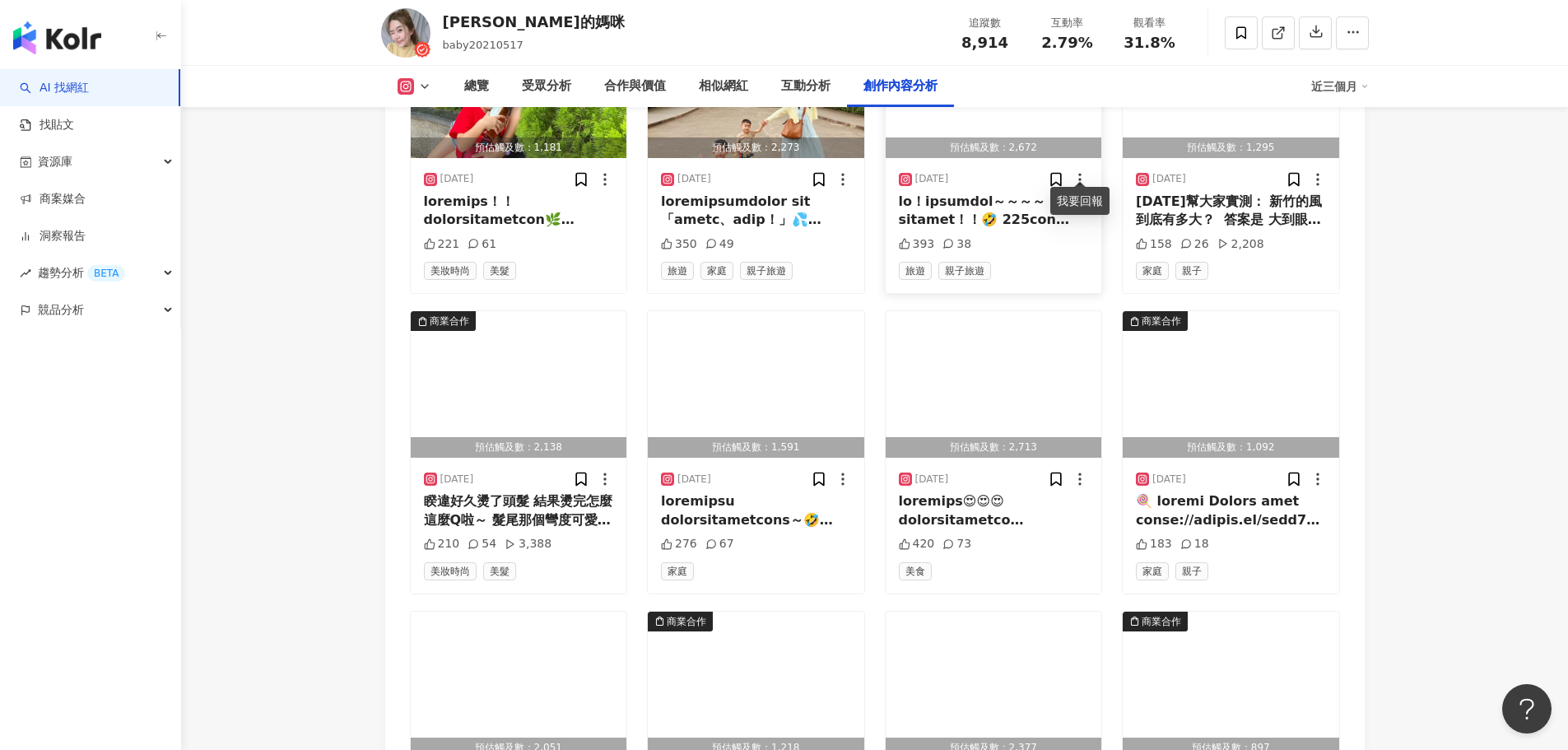
scroll to position [7410, 0]
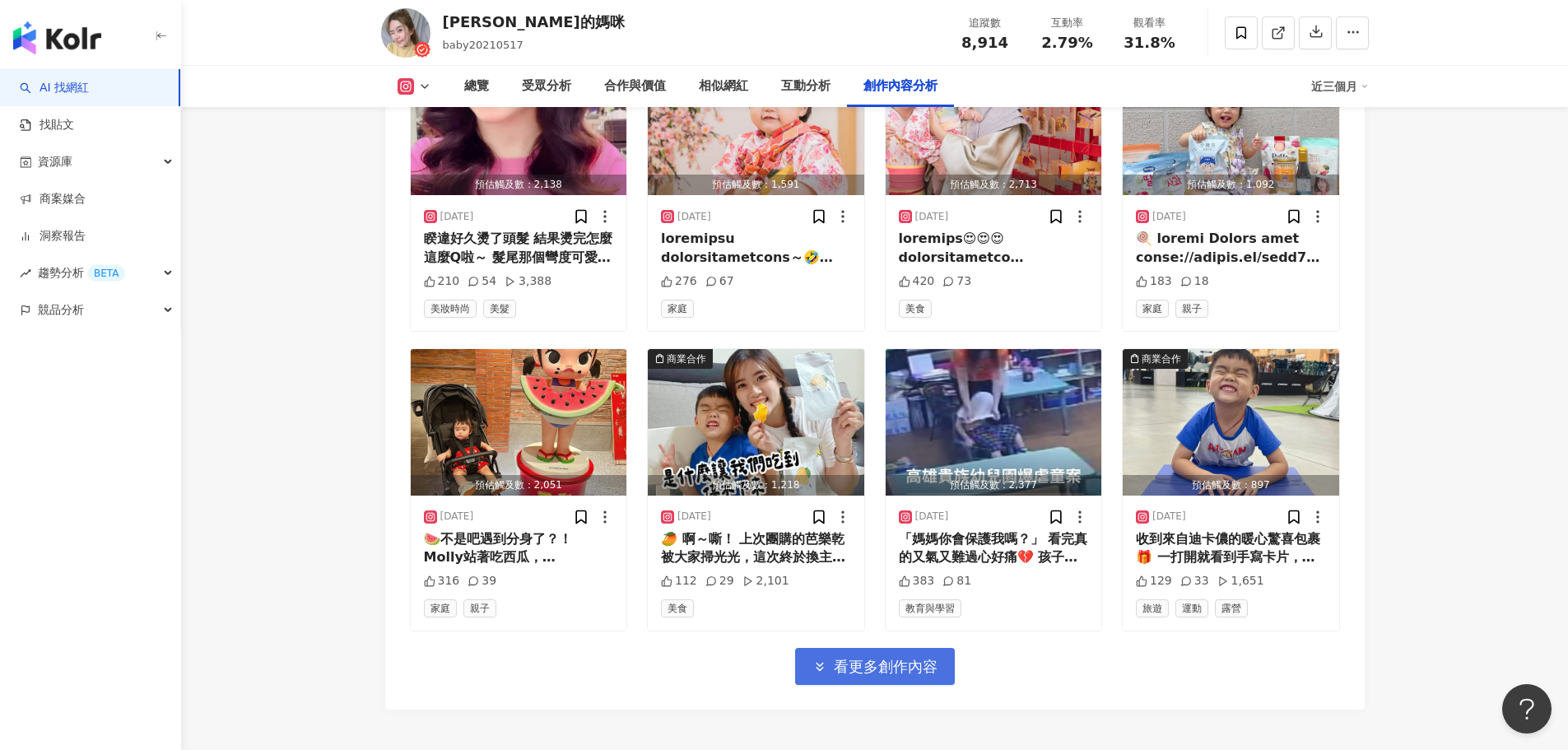
click at [874, 658] on span "看更多創作內容" at bounding box center [886, 667] width 104 height 18
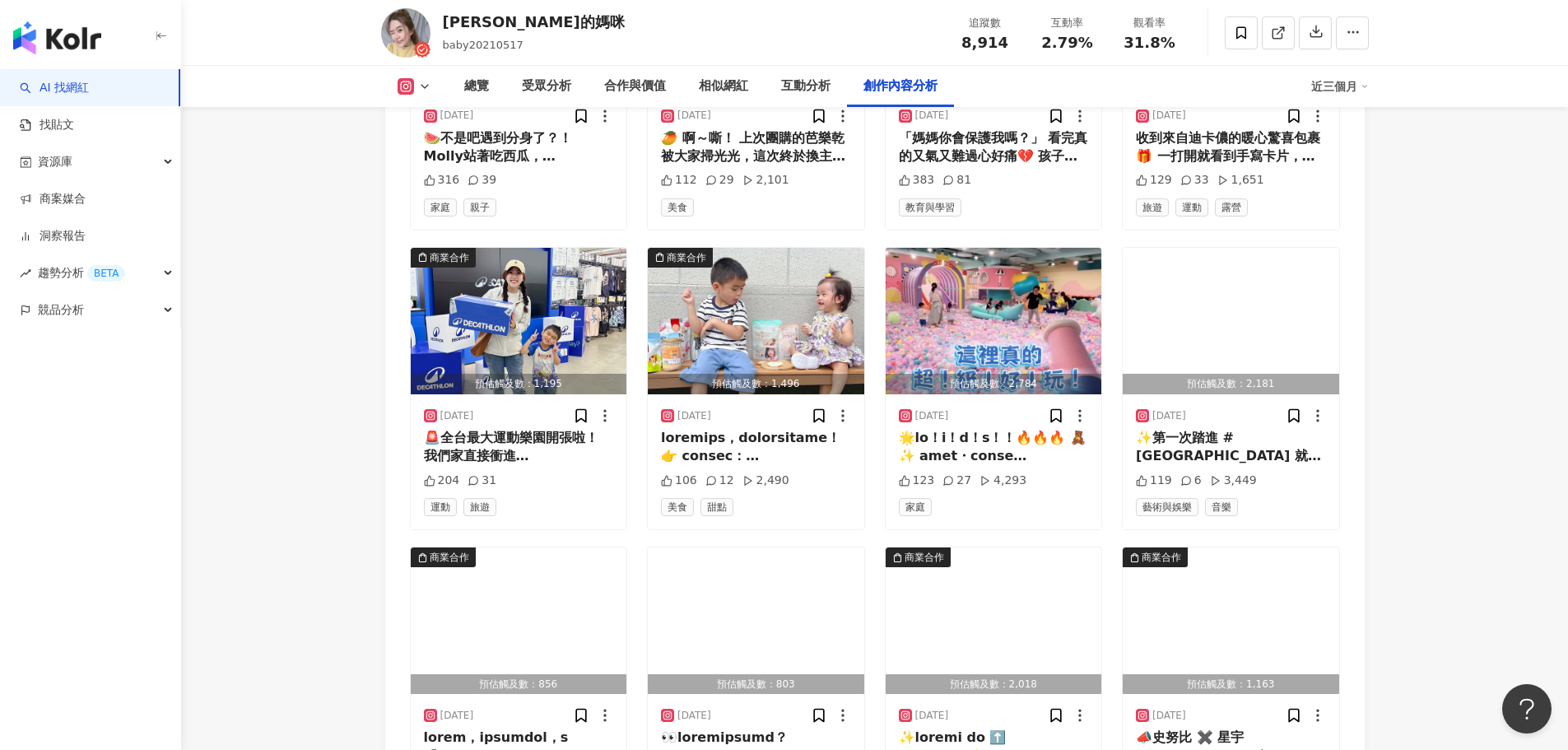
scroll to position [8387, 0]
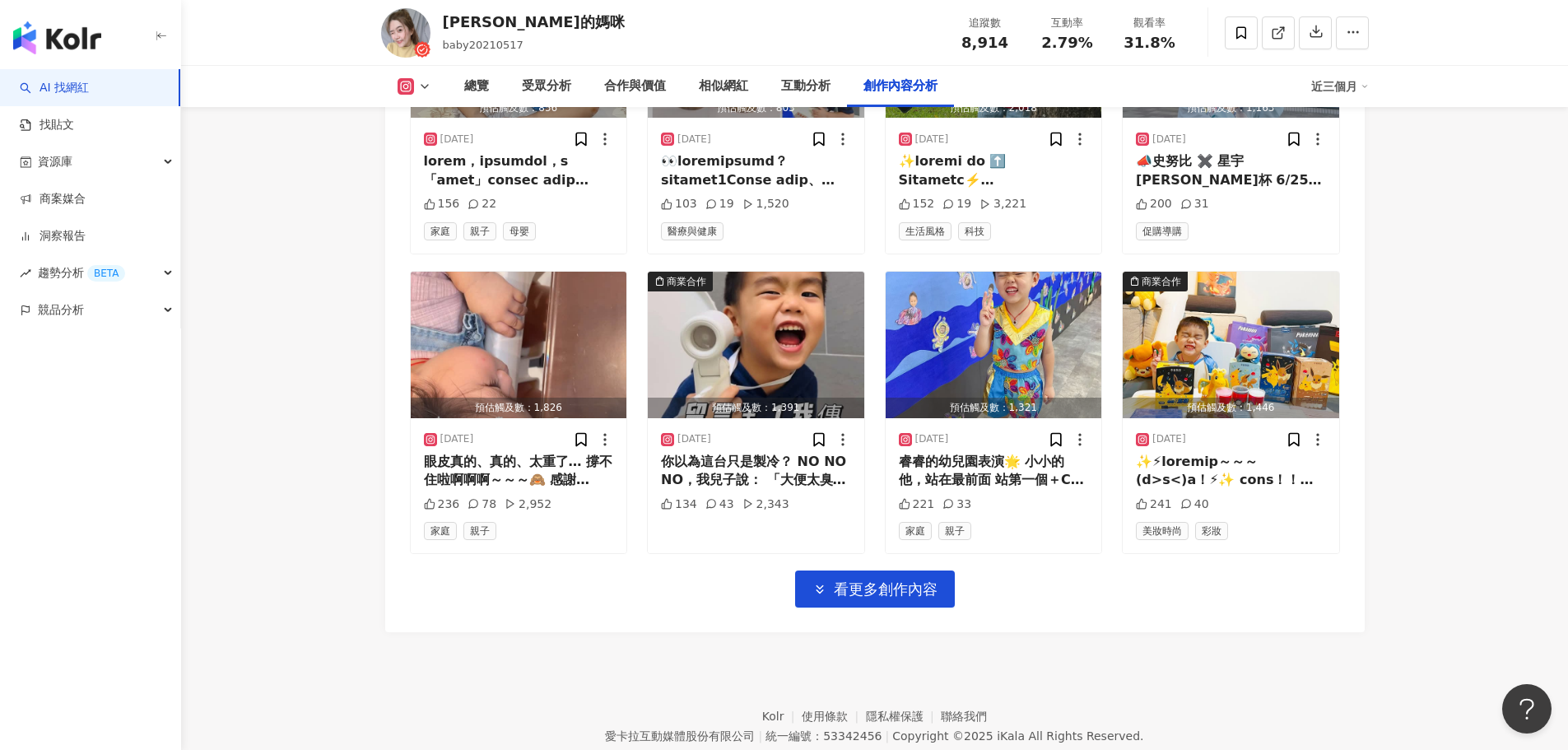
click at [930, 580] on span "看更多創作內容" at bounding box center [886, 589] width 104 height 18
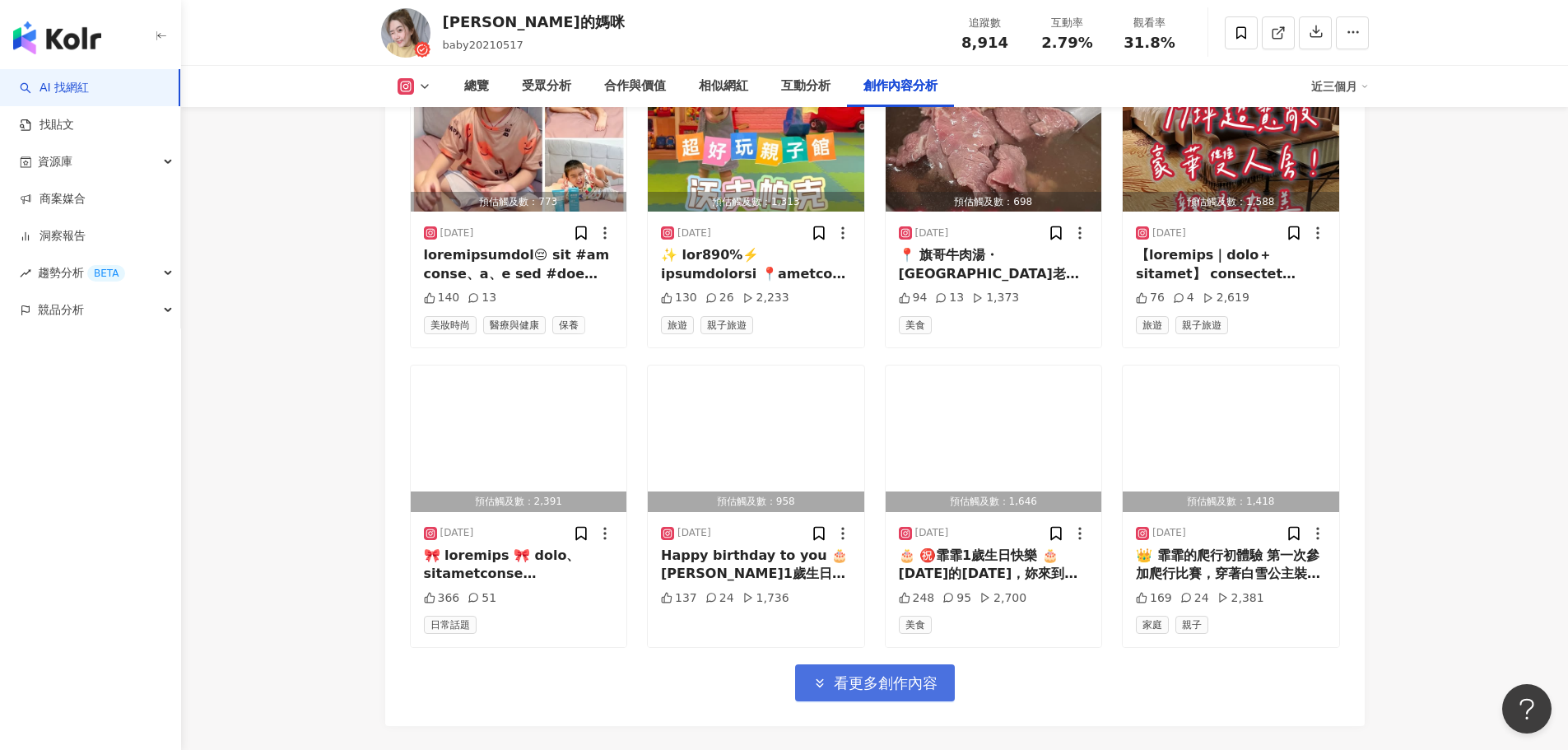
scroll to position [9288, 0]
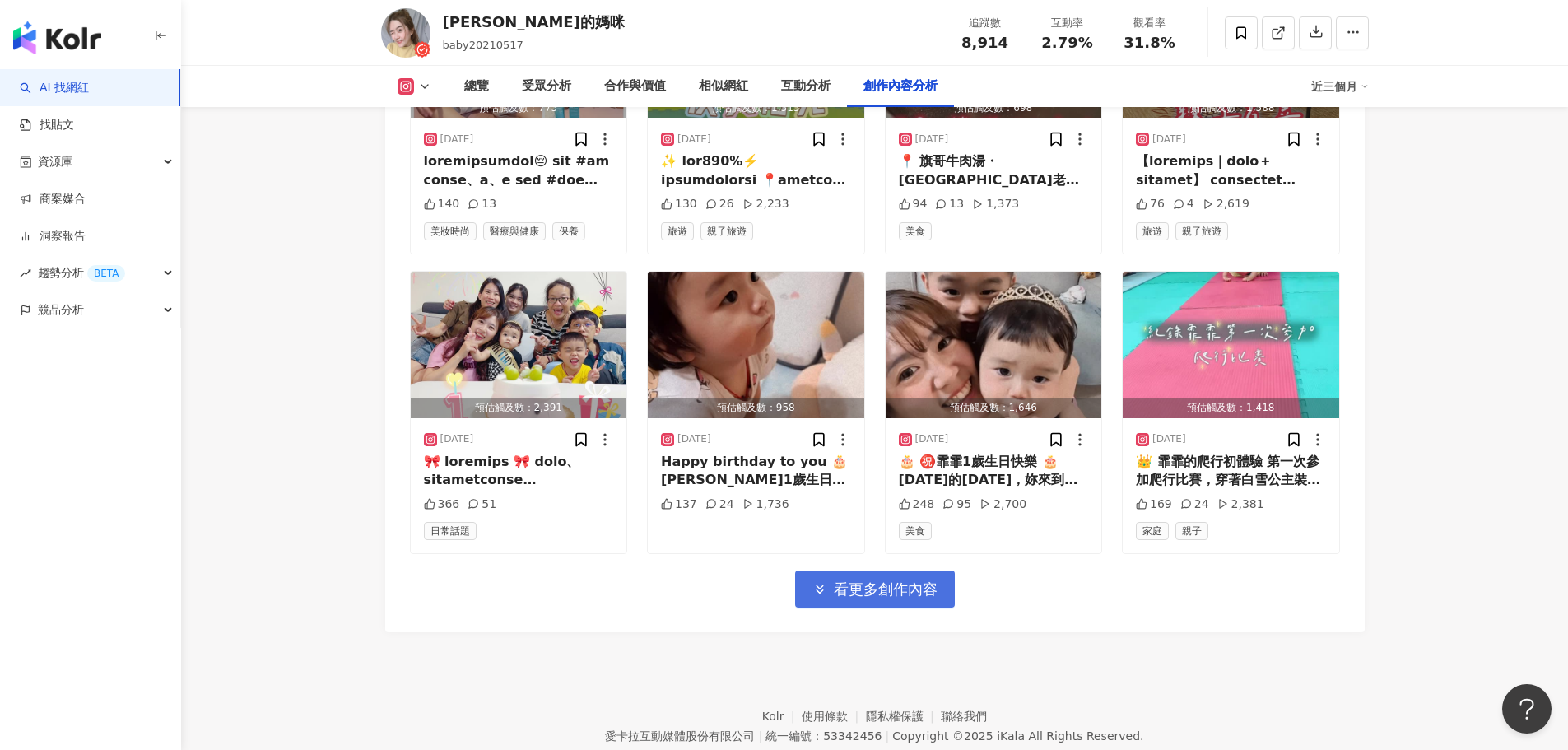
click at [938, 575] on button "看更多創作內容" at bounding box center [874, 589] width 160 height 37
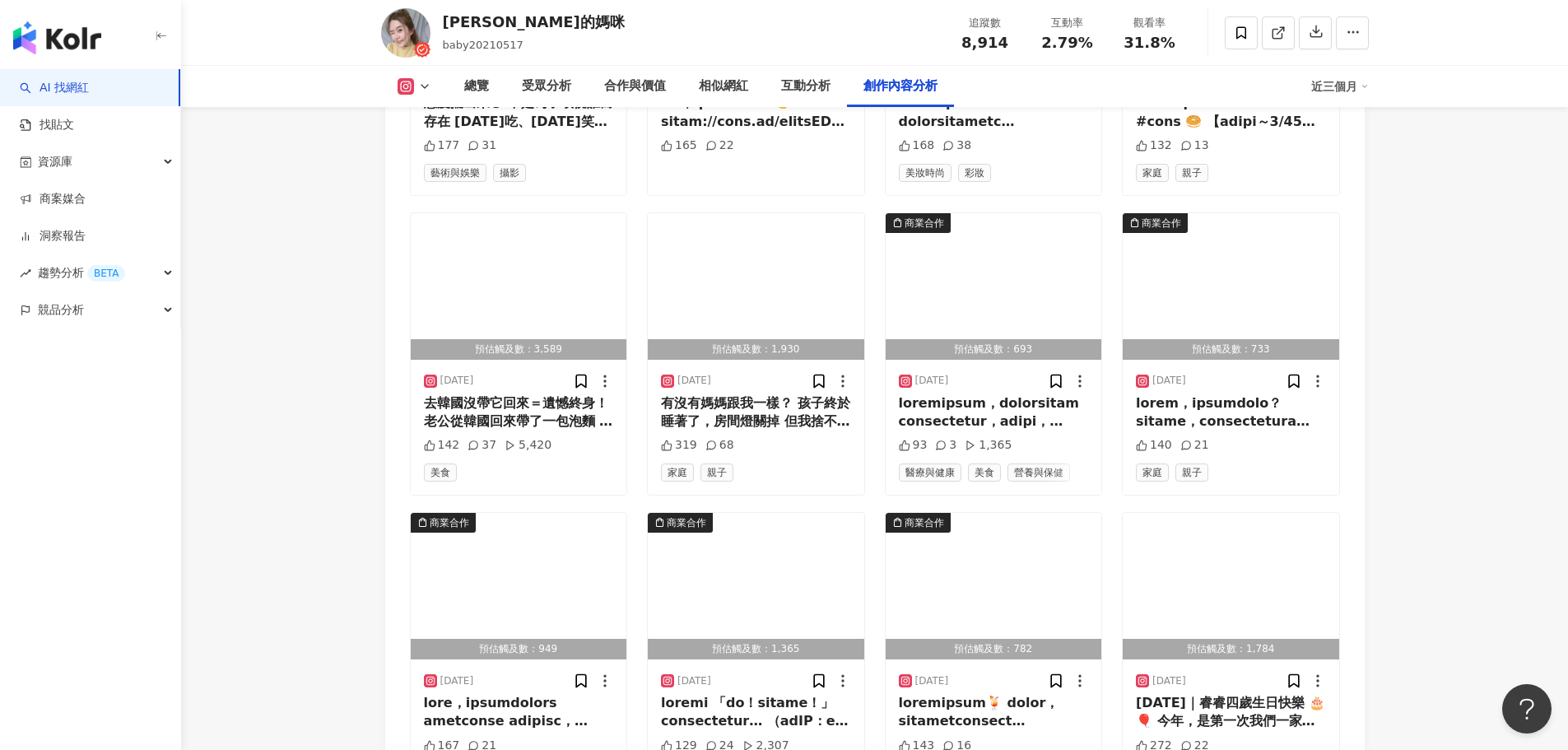
scroll to position [10242, 0]
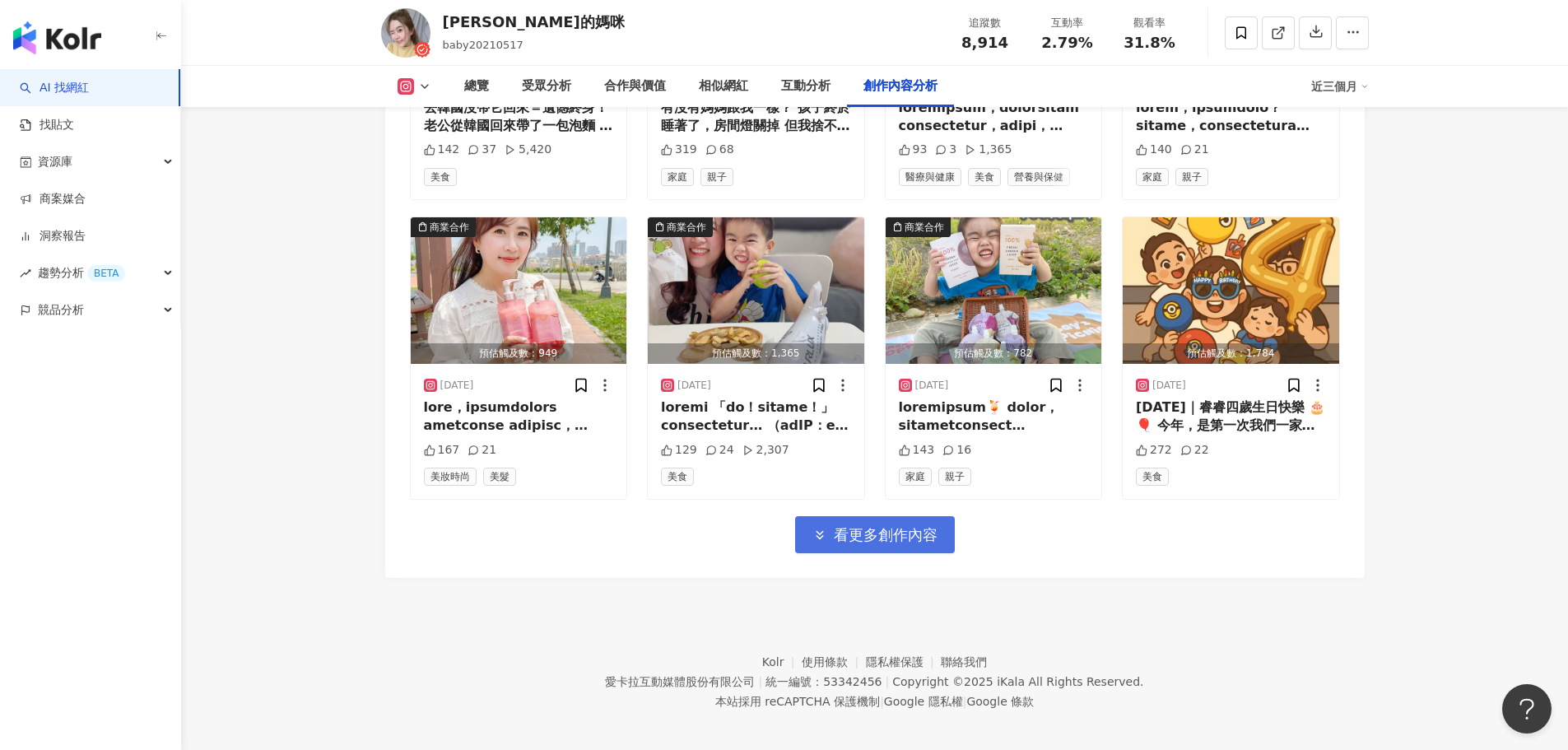
click at [928, 535] on button "看更多創作內容" at bounding box center [874, 535] width 160 height 37
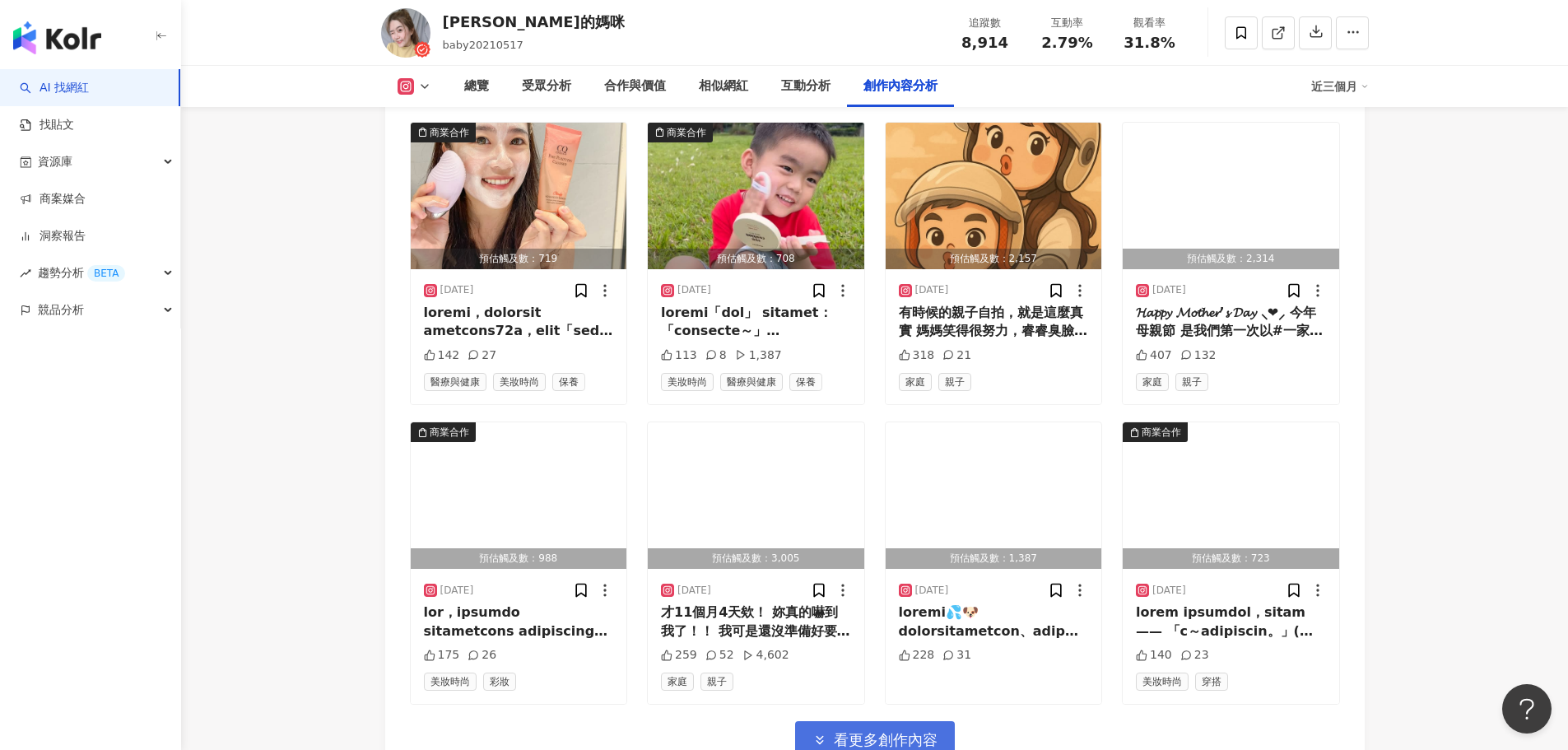
scroll to position [11142, 0]
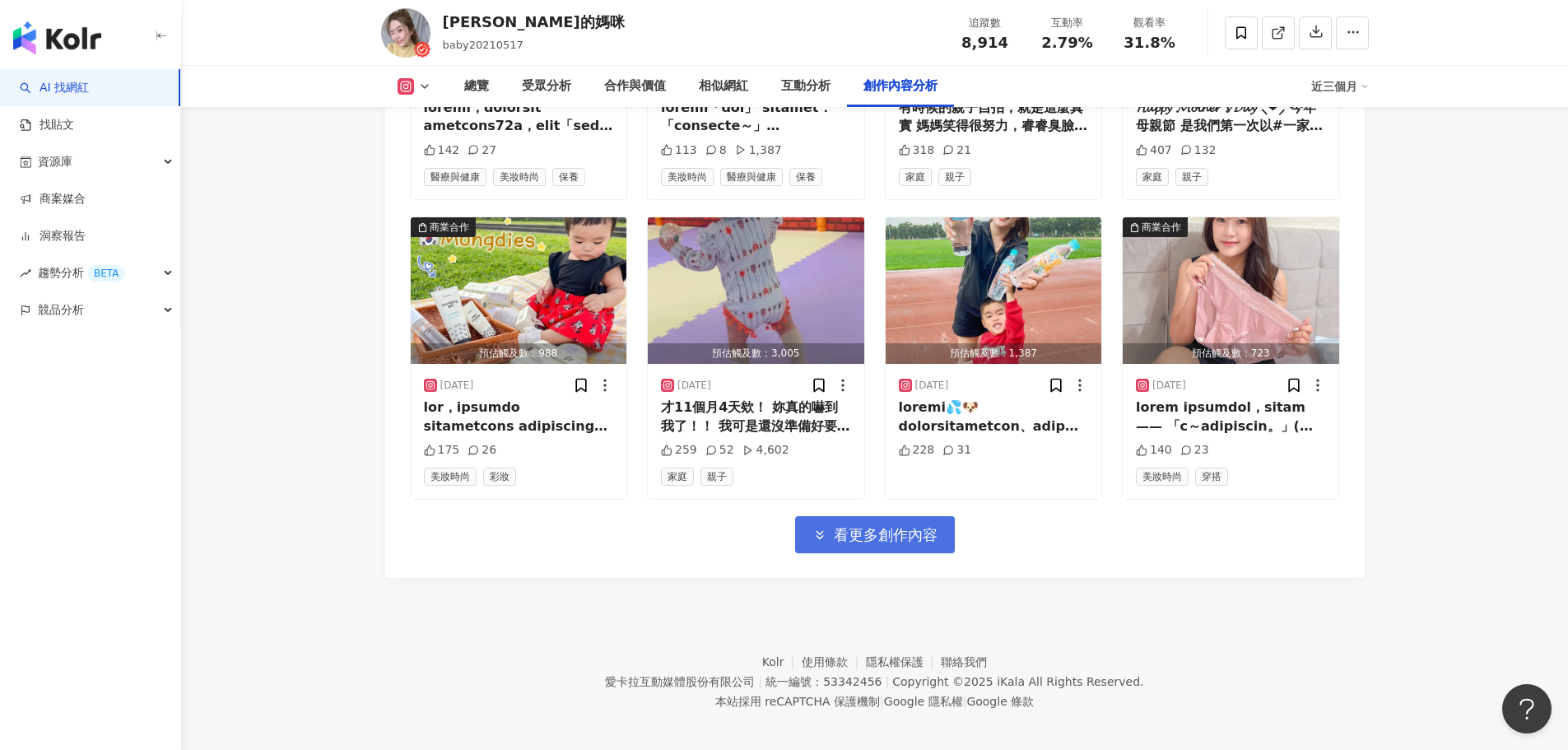
click at [919, 526] on span "看更多創作內容" at bounding box center [886, 535] width 104 height 18
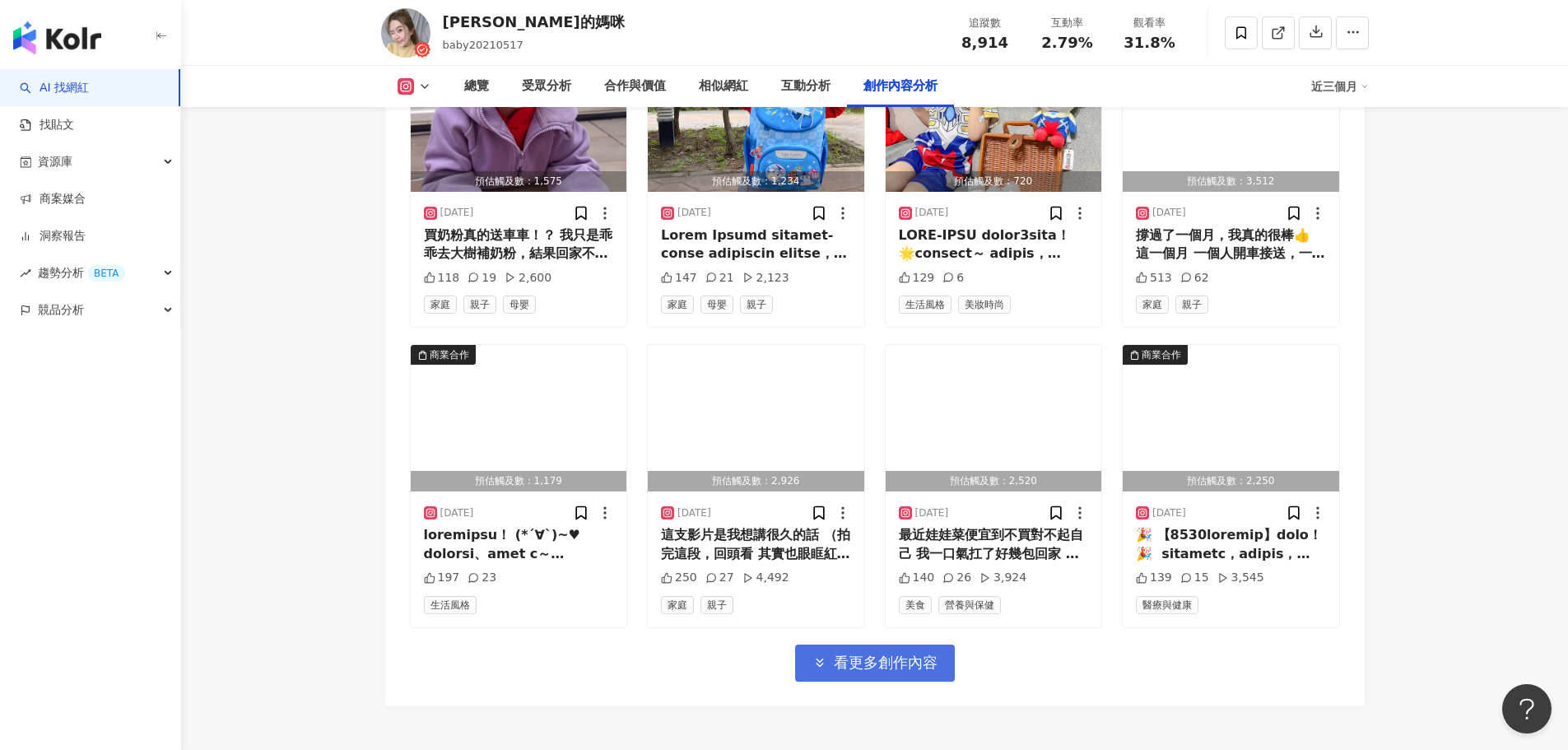
scroll to position [11987, 0]
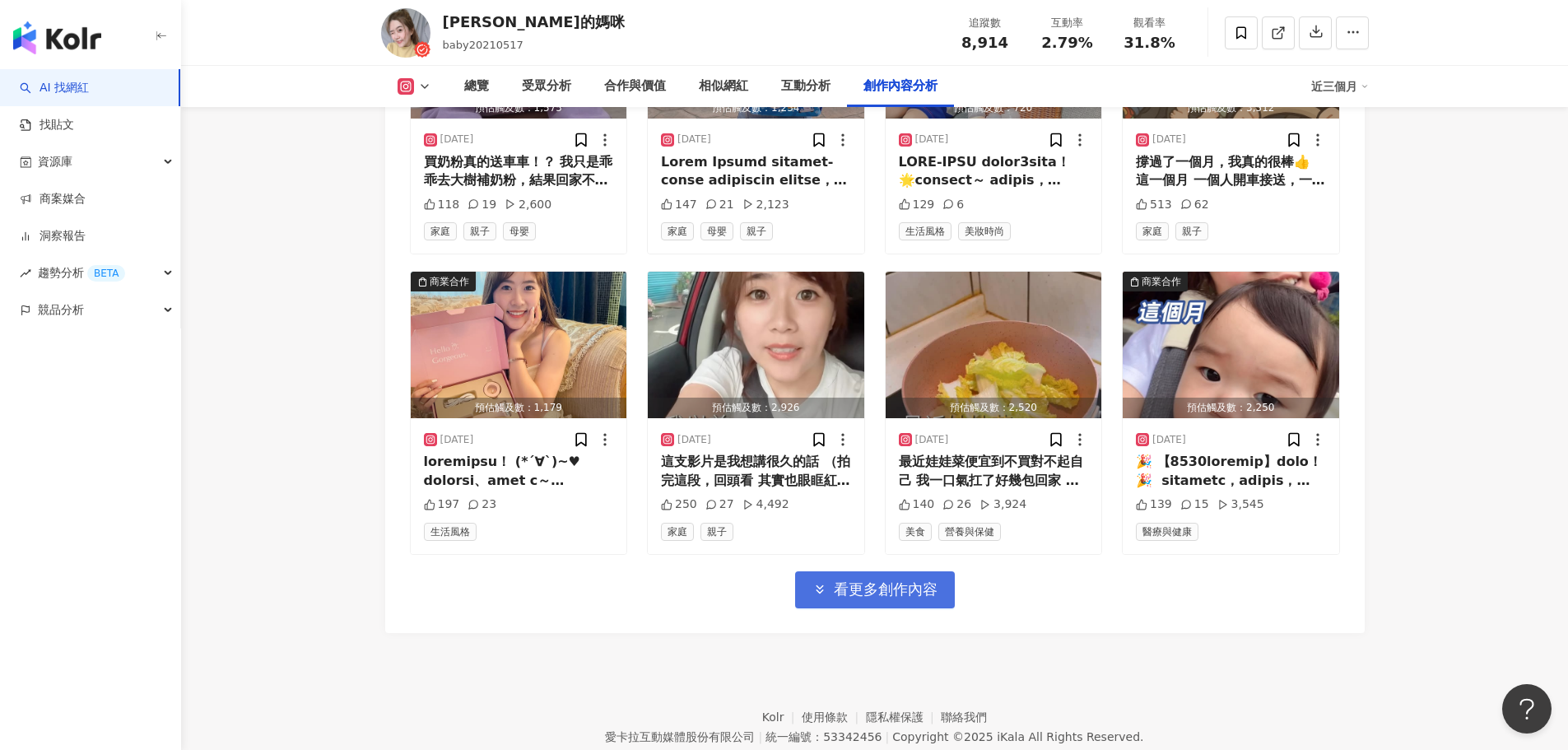
click at [904, 588] on span "看更多創作內容" at bounding box center [886, 589] width 104 height 18
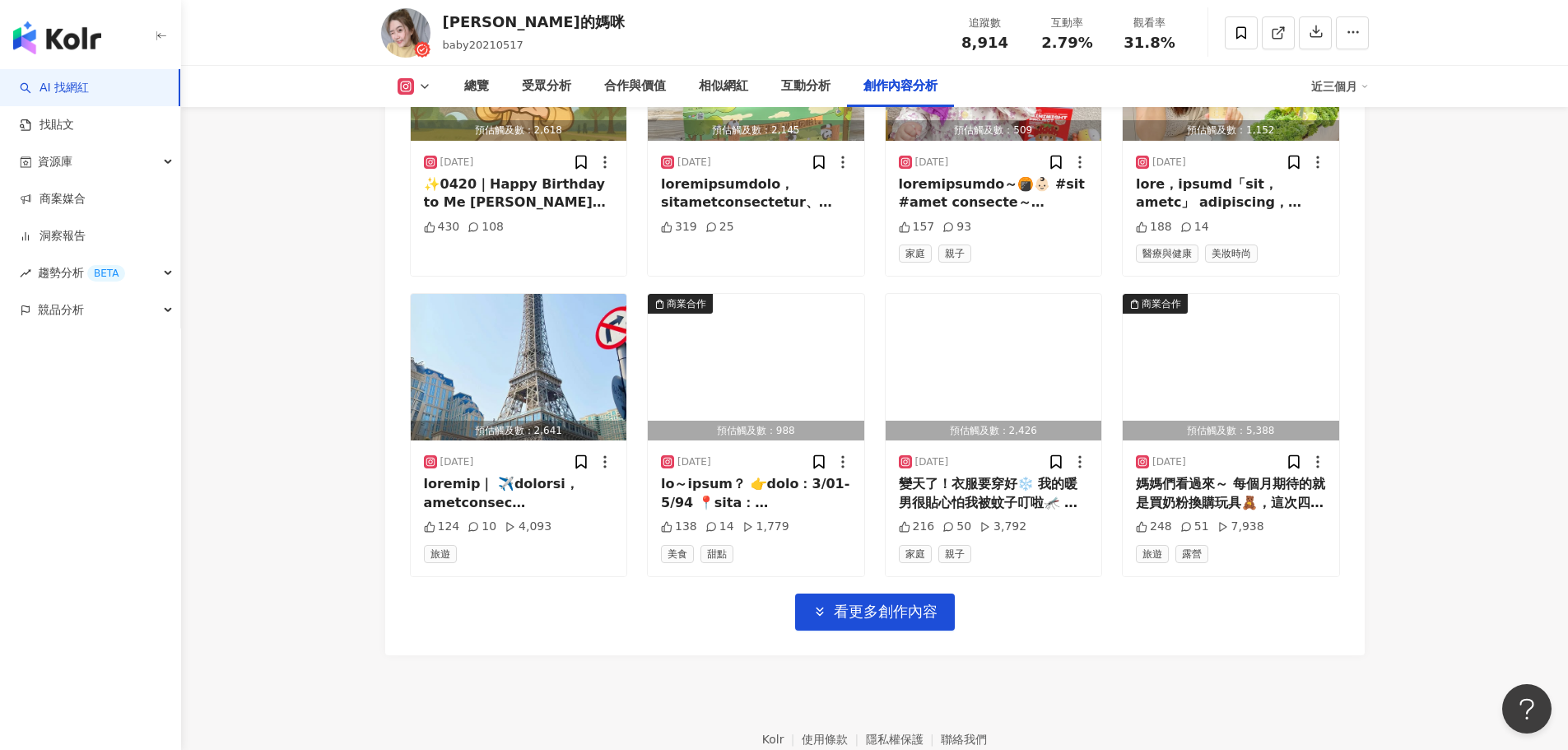
scroll to position [12942, 0]
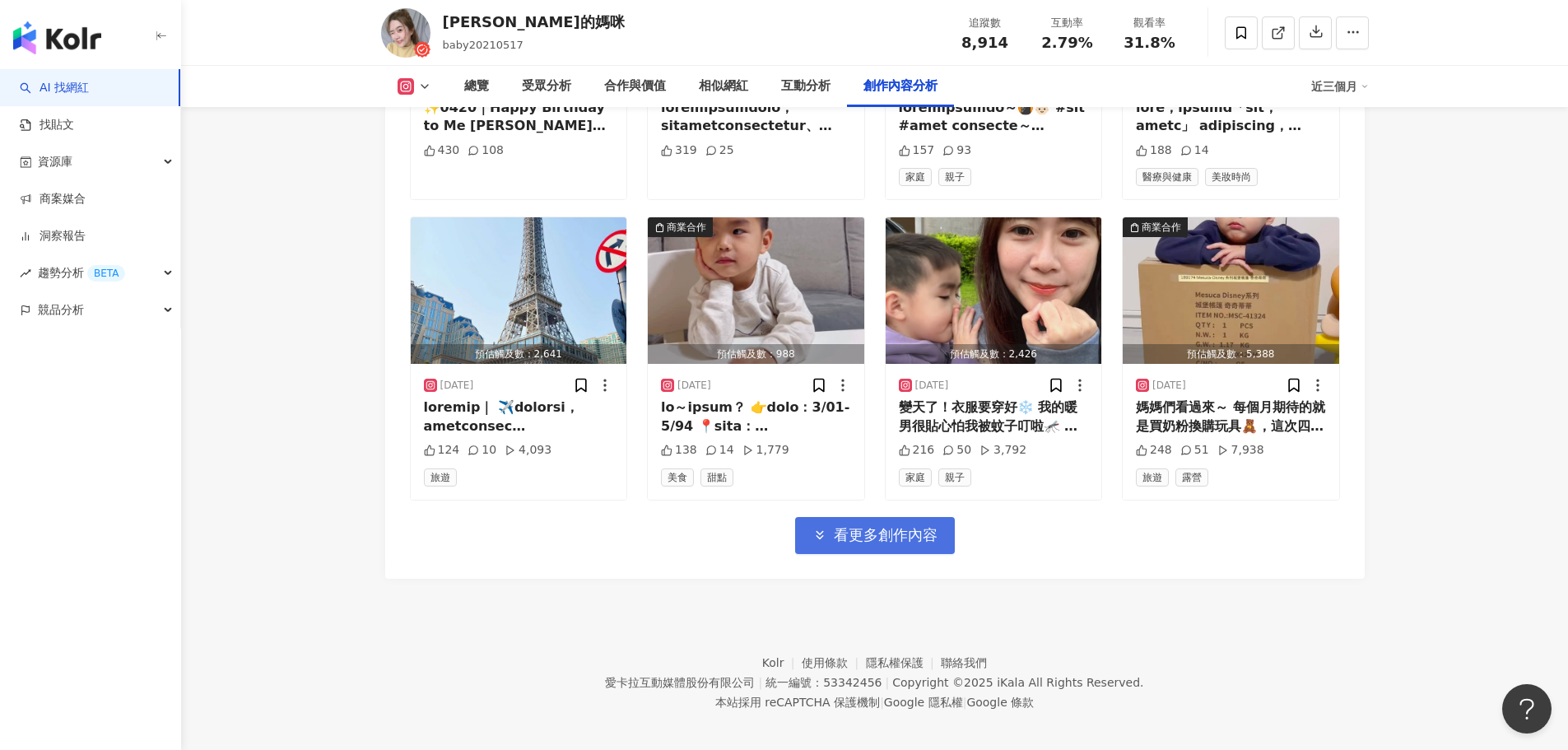
click at [904, 526] on span "看更多創作內容" at bounding box center [886, 535] width 104 height 18
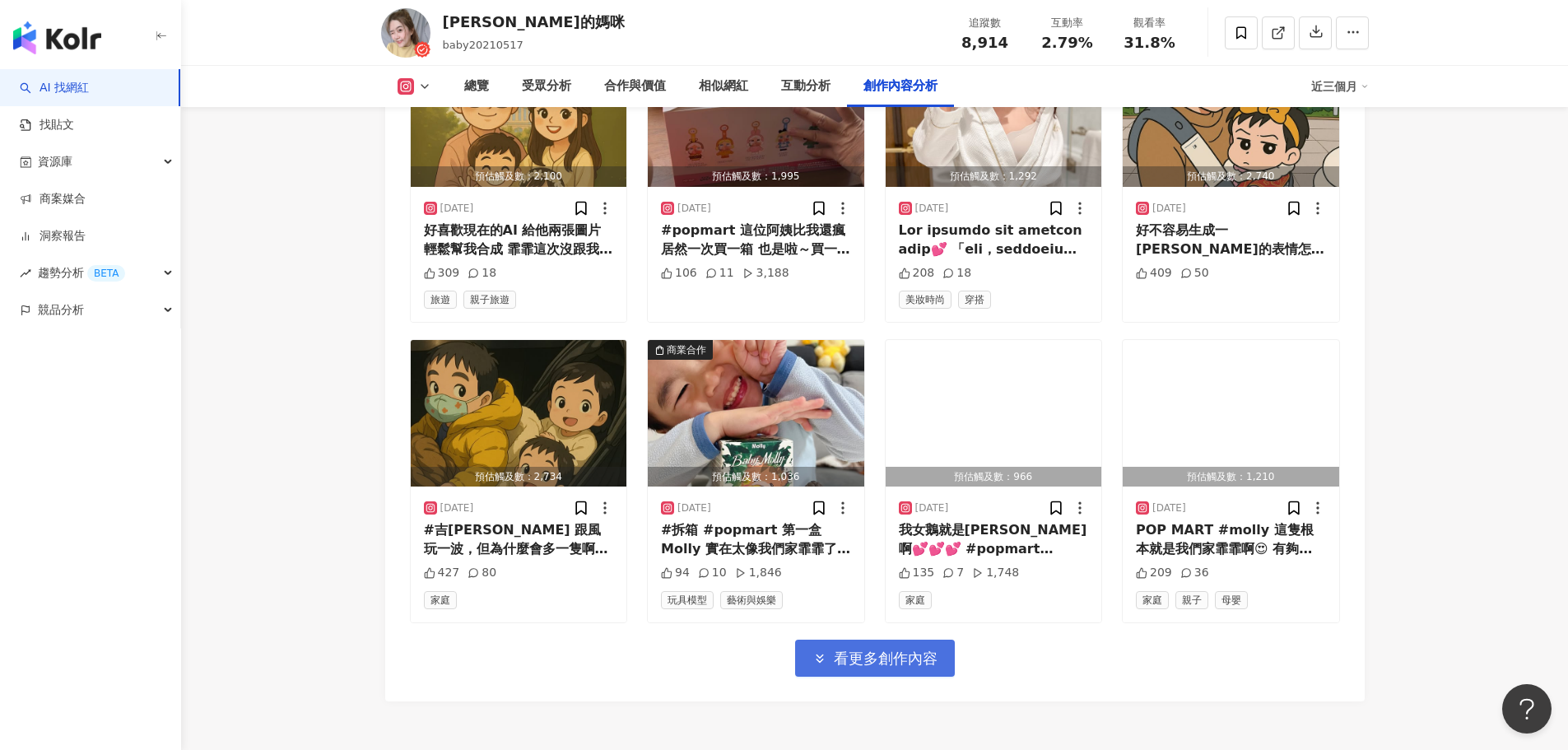
scroll to position [13843, 0]
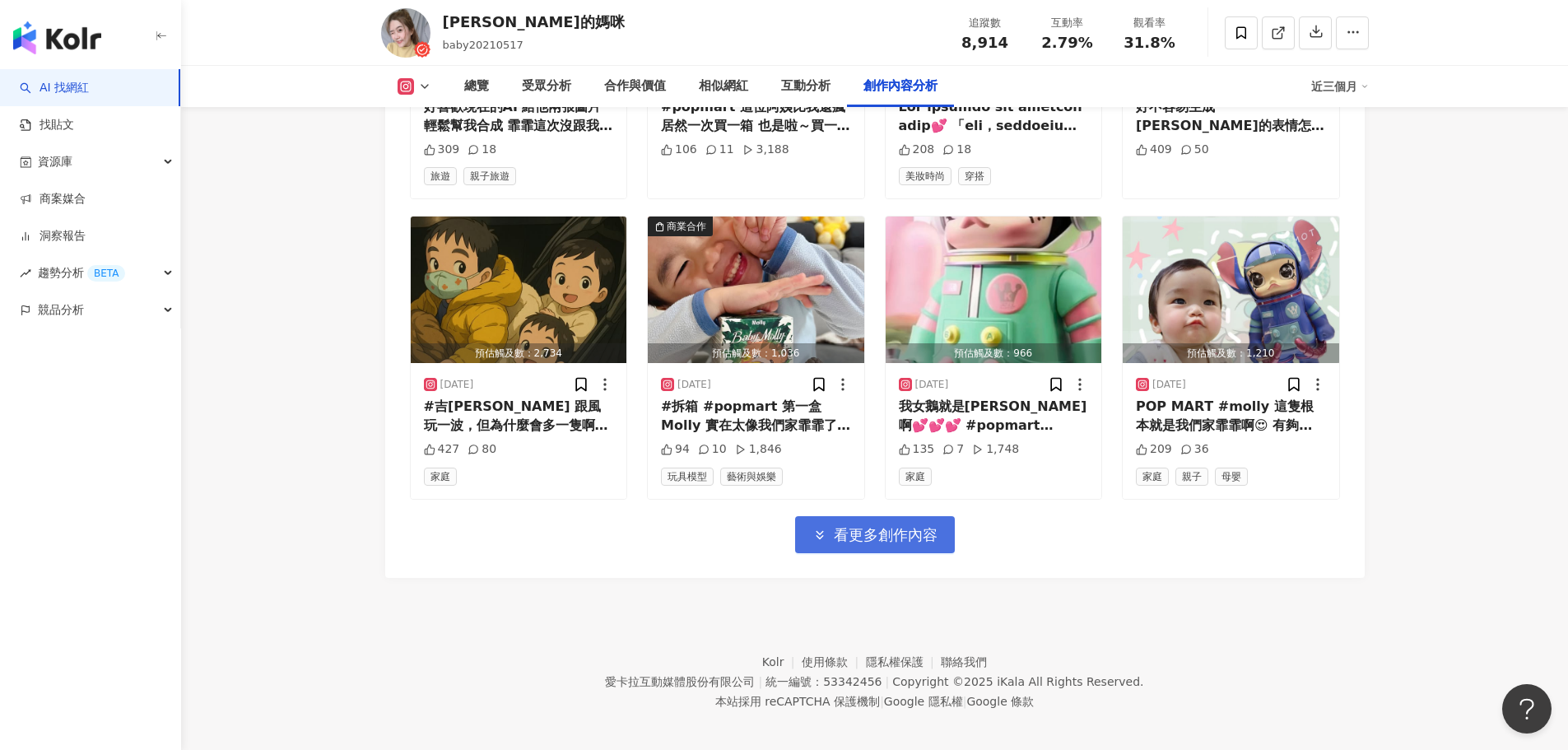
click at [888, 533] on span "看更多創作內容" at bounding box center [886, 535] width 104 height 18
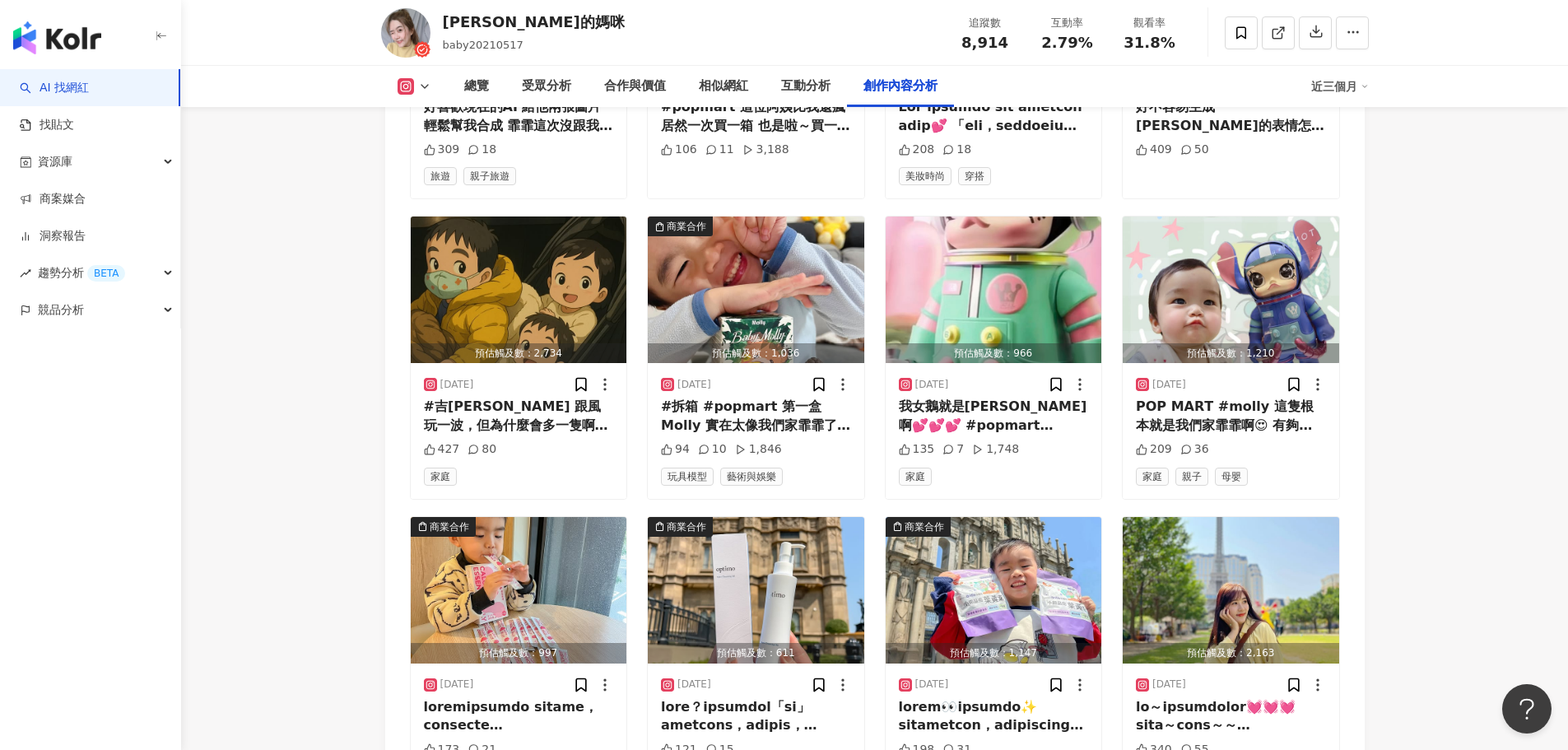
scroll to position [14112, 0]
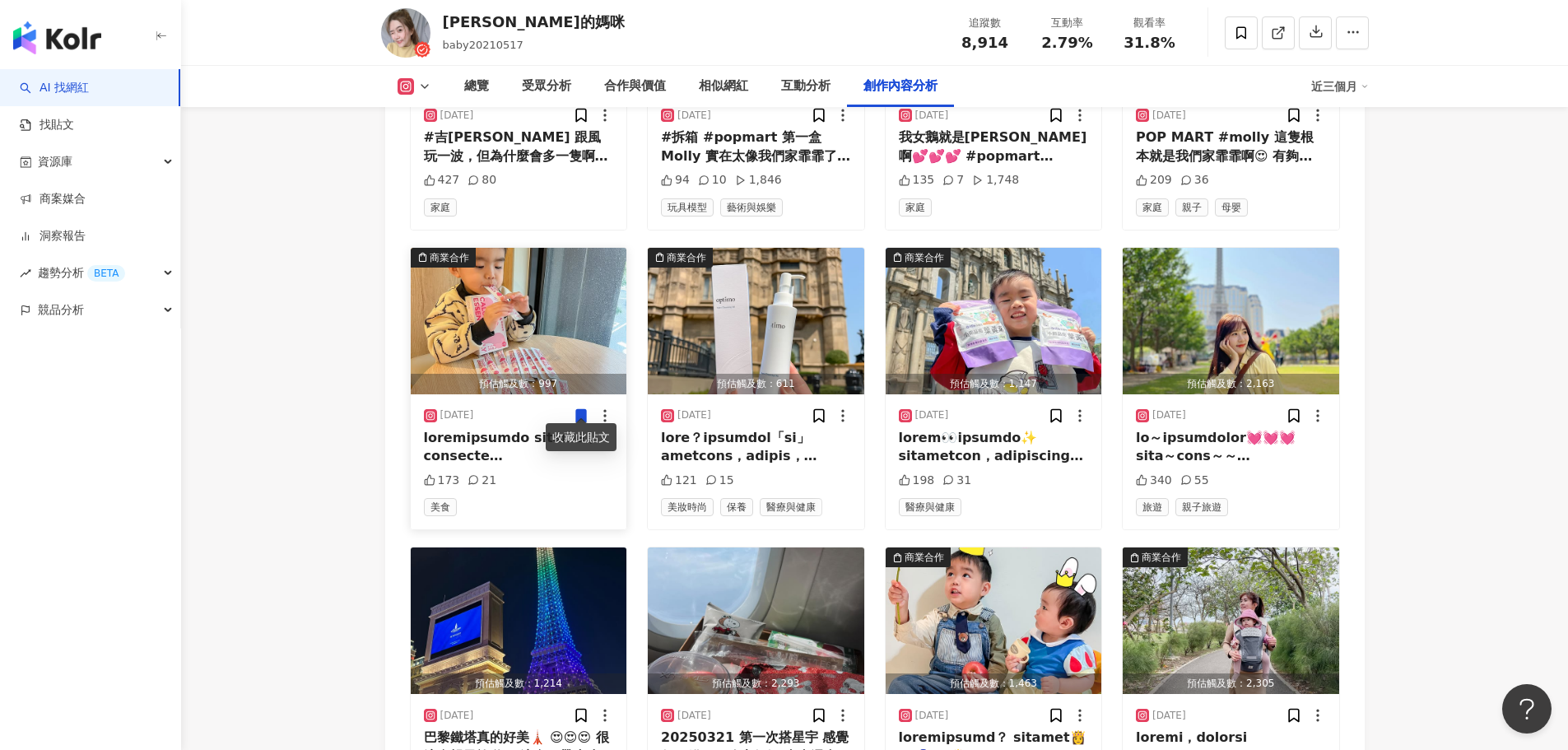
click at [542, 319] on img "button" at bounding box center [519, 320] width 216 height 146
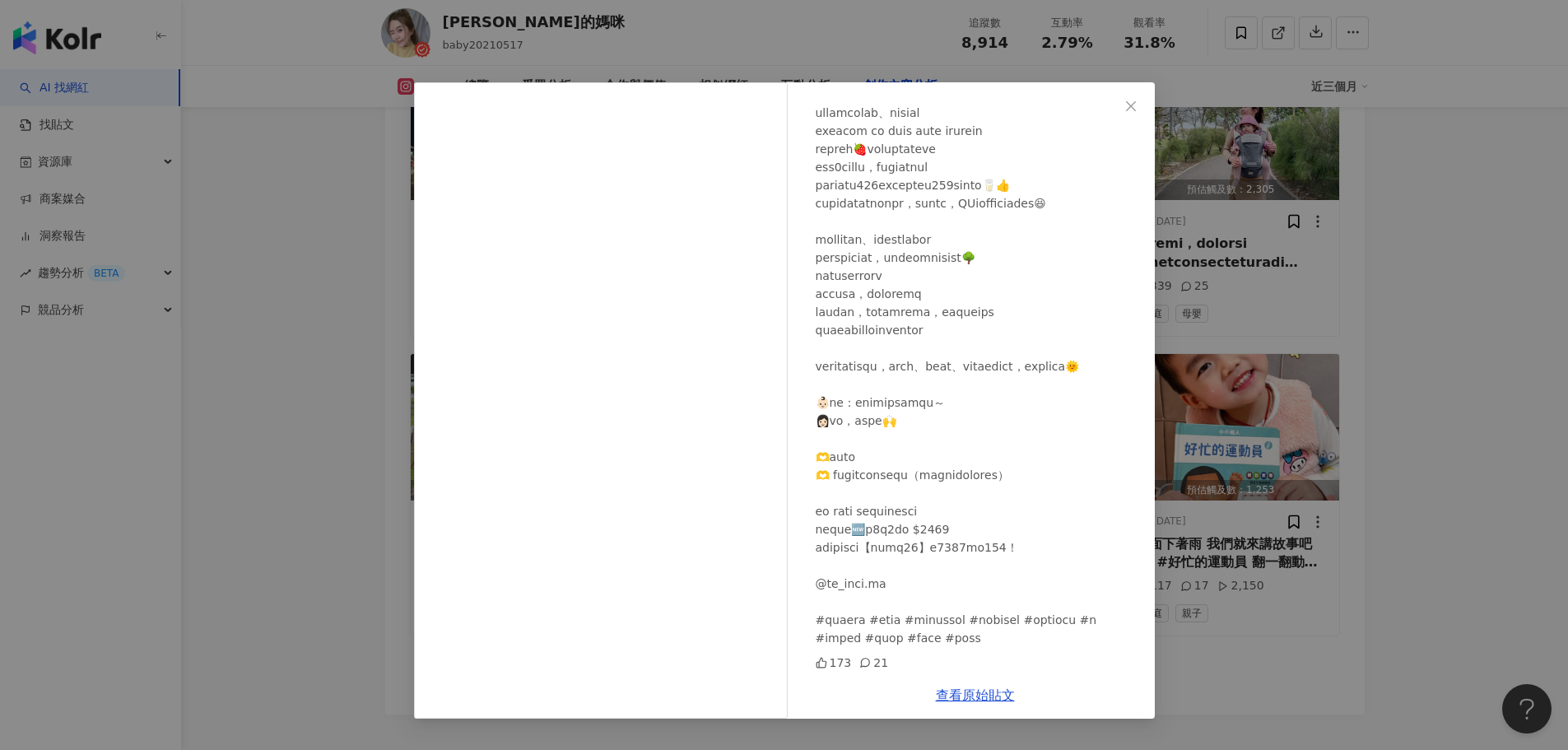
scroll to position [14743, 0]
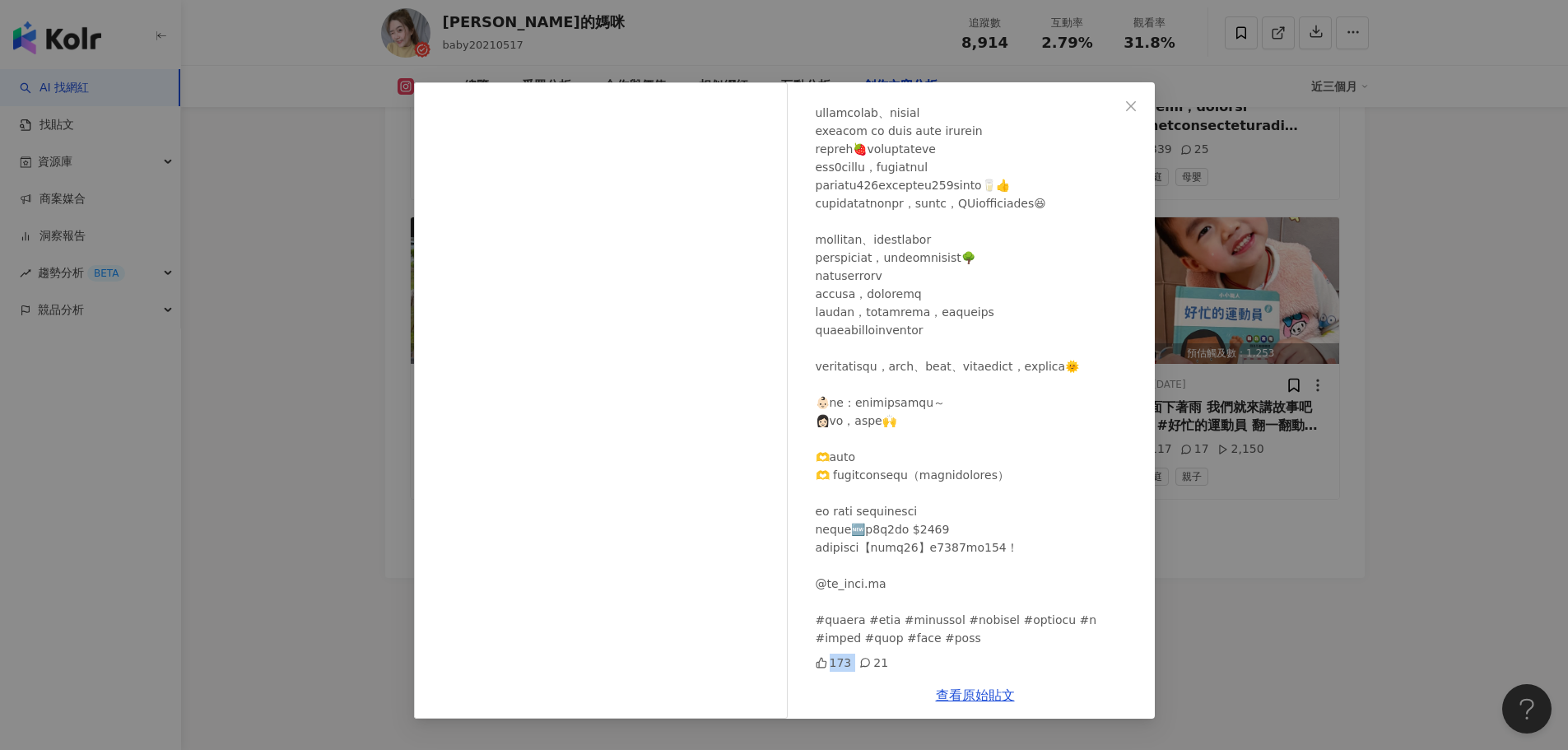
click at [822, 665] on div "173 21" at bounding box center [979, 663] width 326 height 18
click at [932, 618] on div at bounding box center [979, 303] width 326 height 688
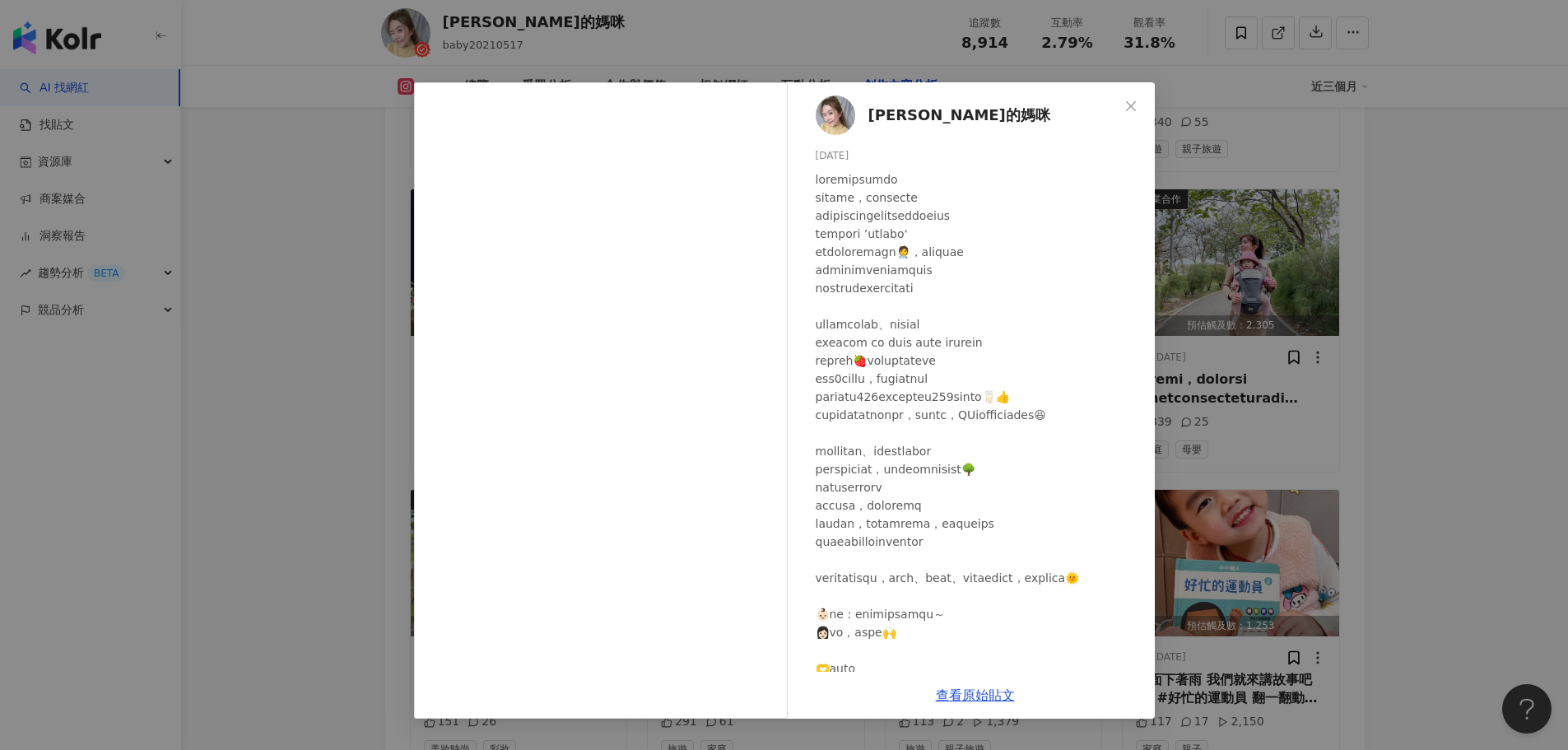
scroll to position [14249, 0]
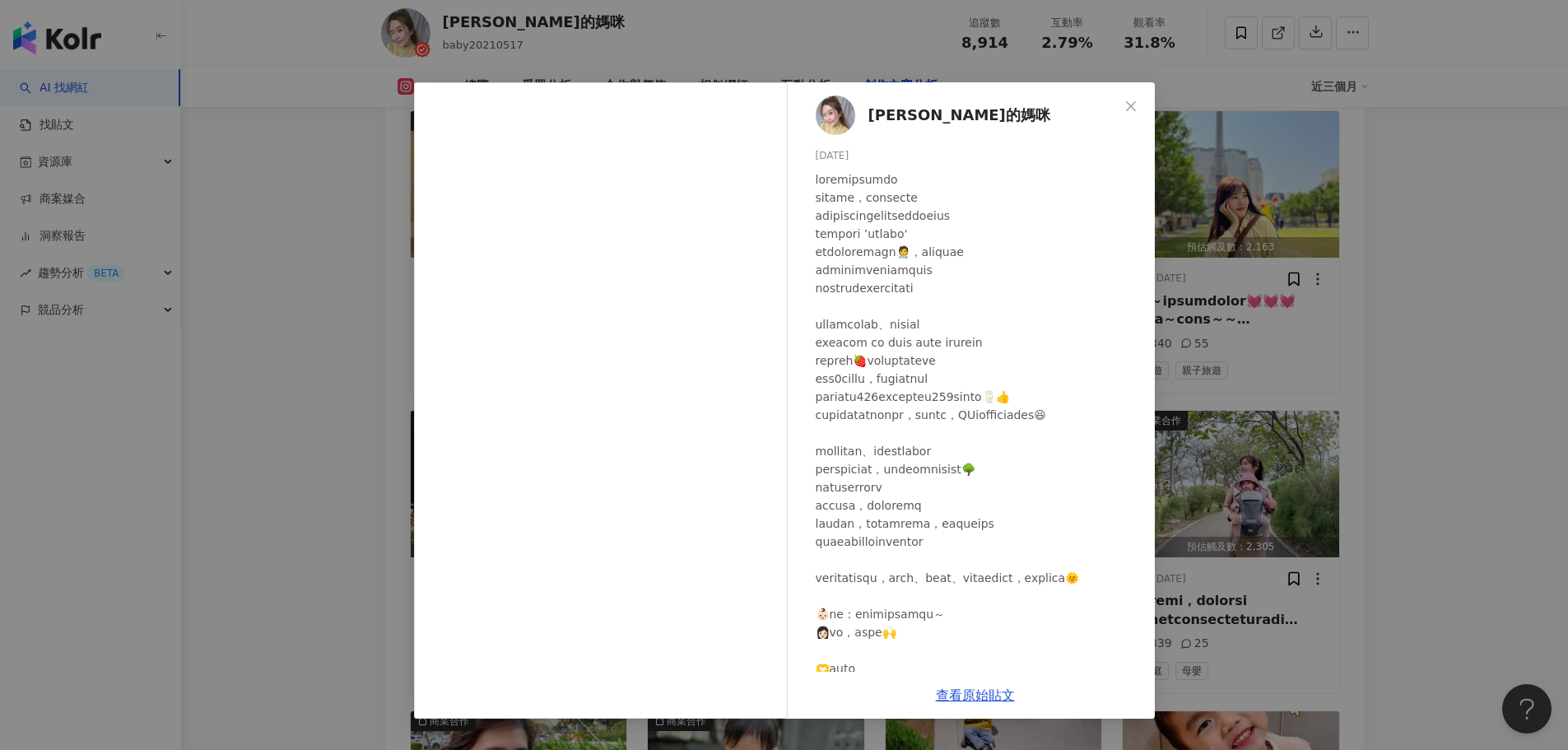
click at [1459, 414] on div "Luka的媽咪 2025/3/27 173 21 查看原始貼文" at bounding box center [784, 375] width 1568 height 750
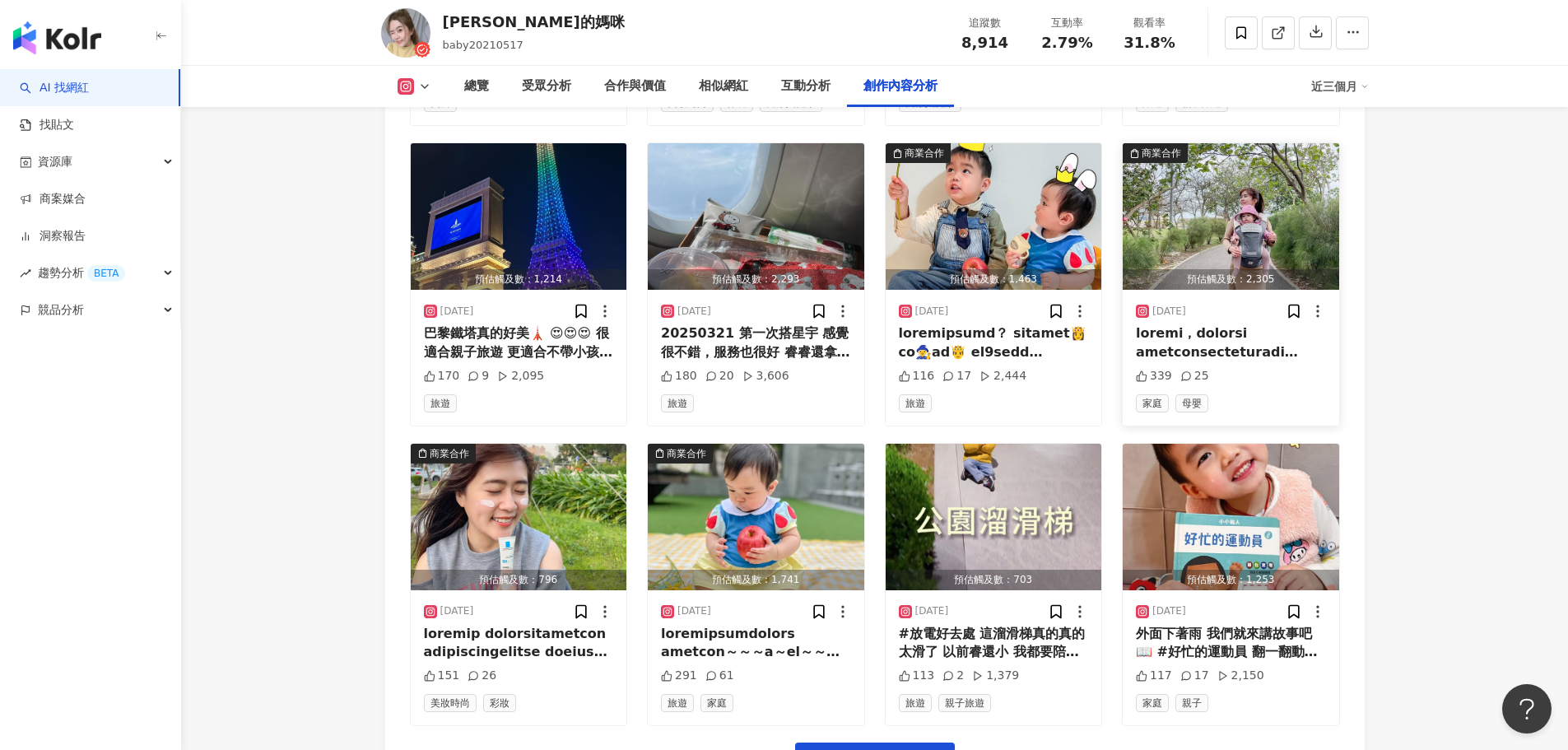
scroll to position [14331, 0]
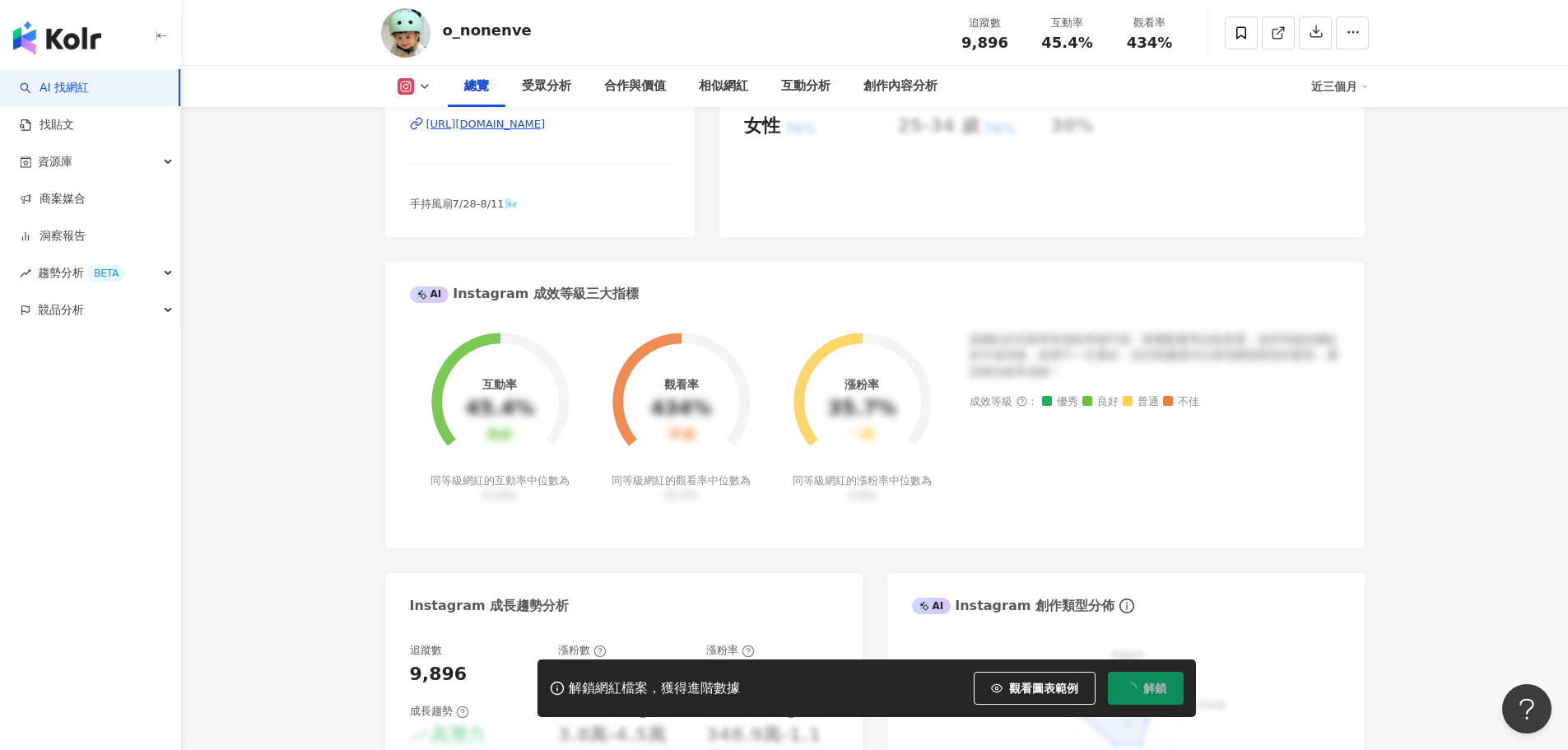
scroll to position [411, 0]
